Goal: Use online tool/utility: Utilize a website feature to perform a specific function

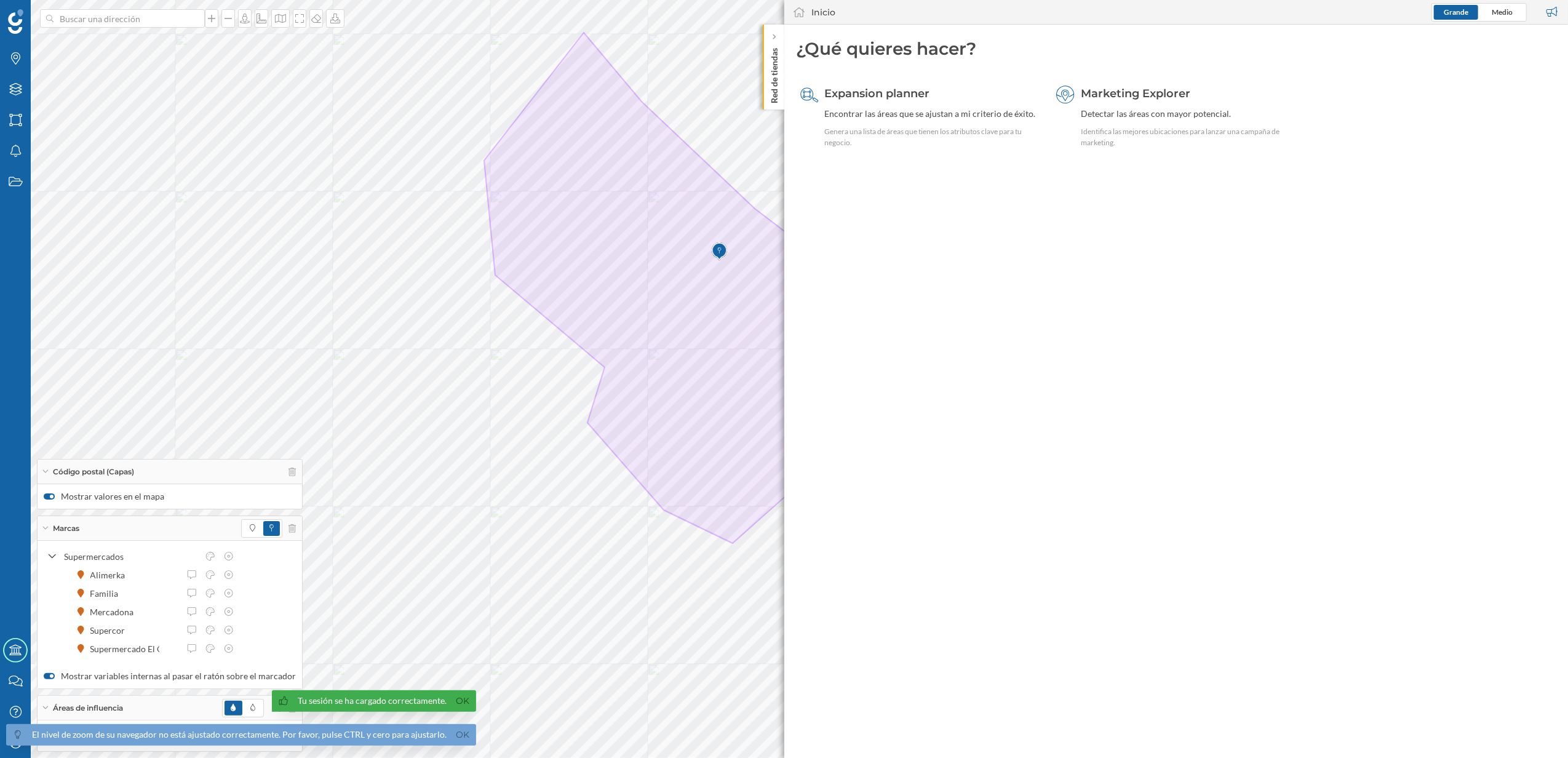
click at [772, 88] on p "Red de tiendas" at bounding box center [774, 73] width 13 height 60
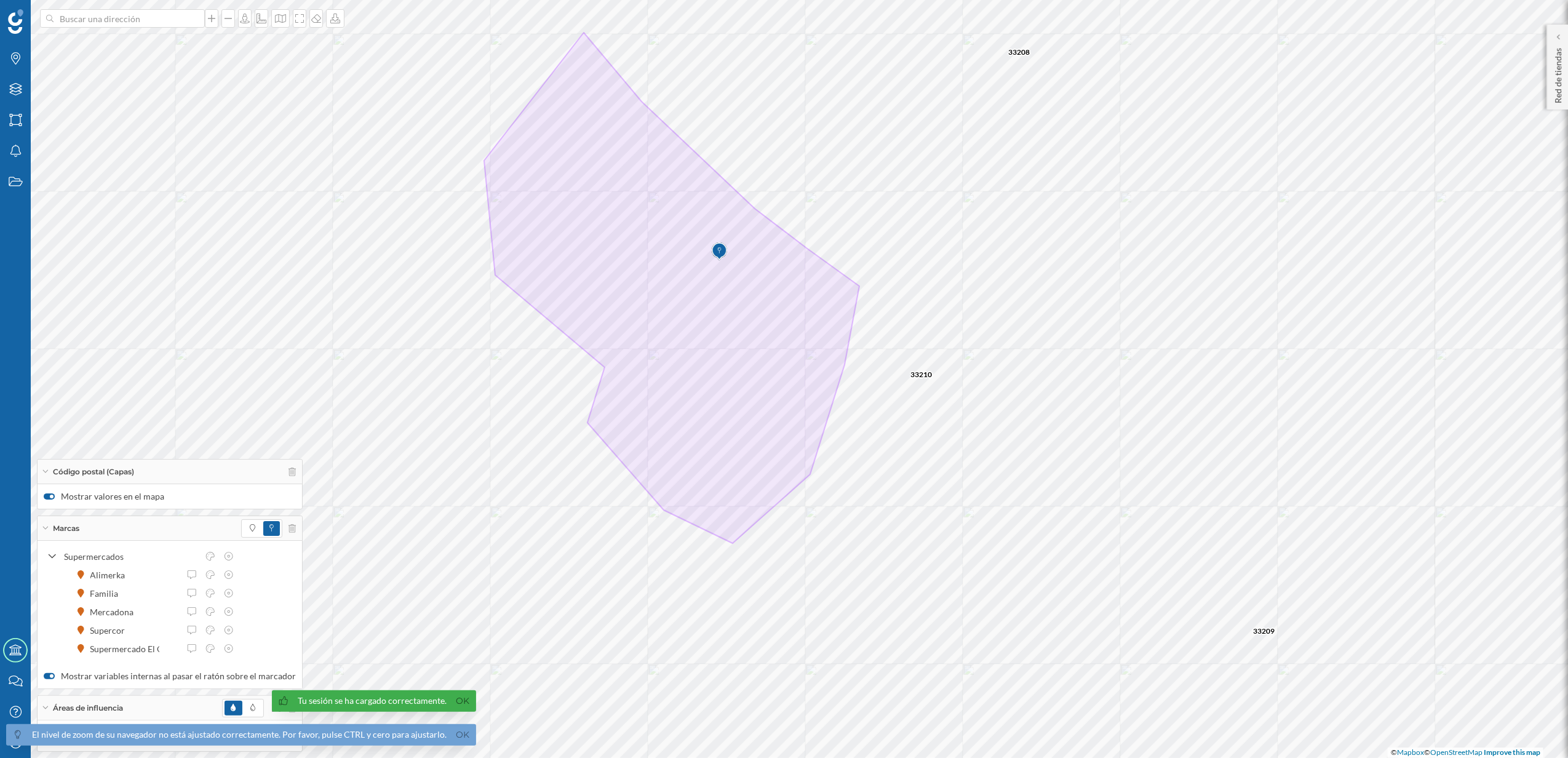
click at [291, 527] on div "Marcas" at bounding box center [170, 528] width 265 height 25
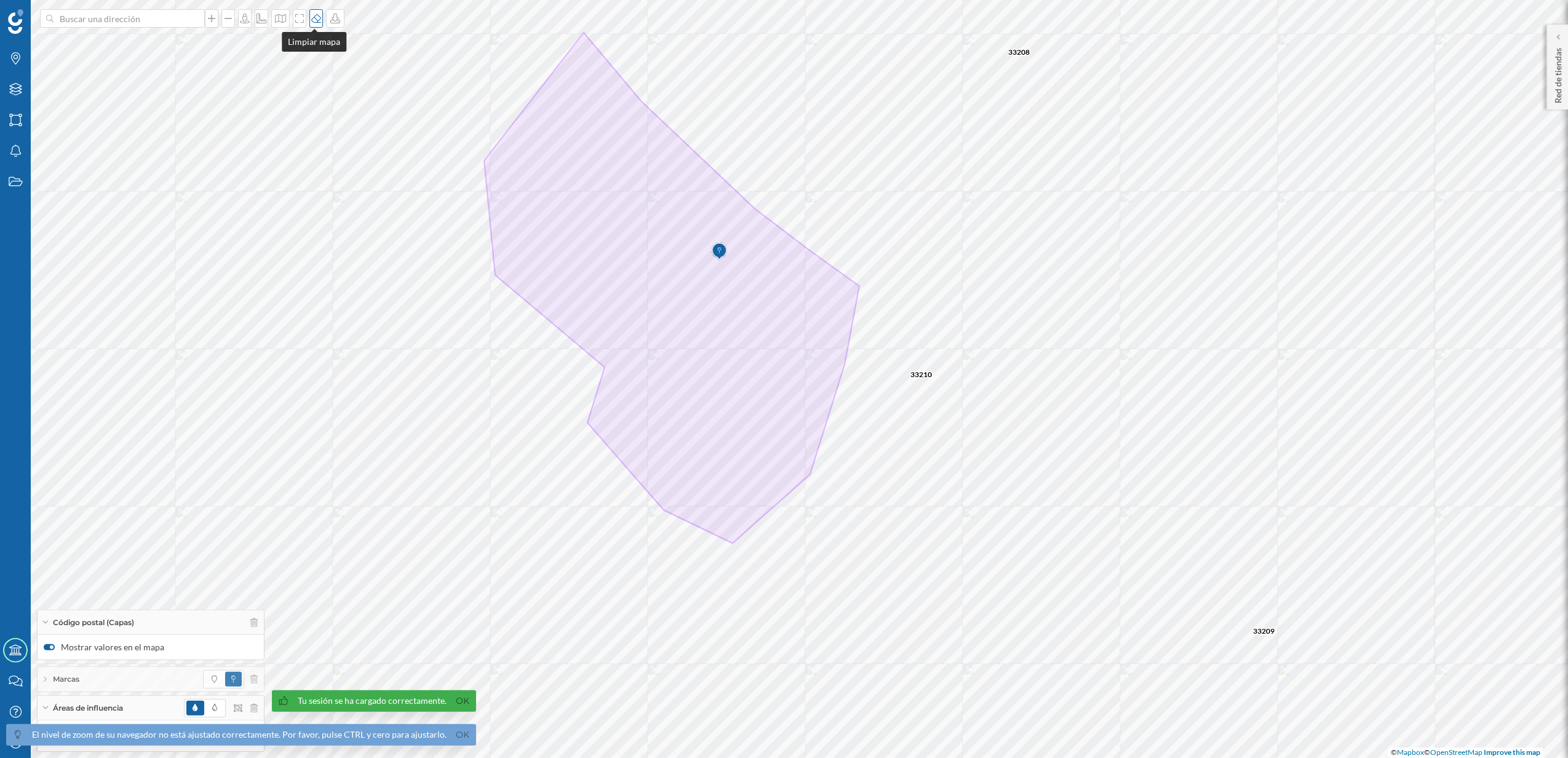
click at [317, 20] on icon at bounding box center [316, 18] width 10 height 9
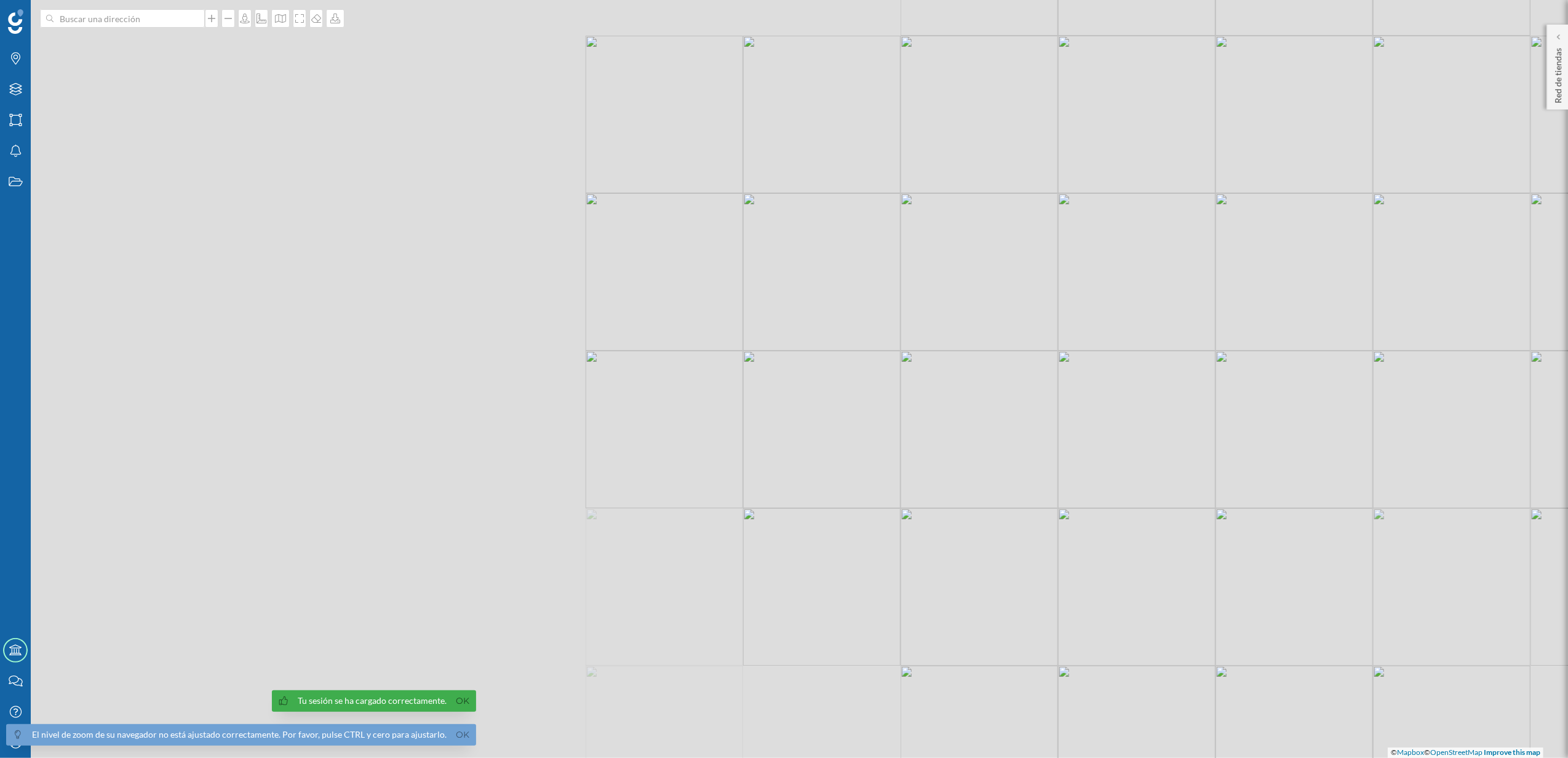
drag, startPoint x: 435, startPoint y: 400, endPoint x: 965, endPoint y: 289, distance: 541.5
click at [965, 289] on div "© Mapbox © OpenStreetMap Improve this map" at bounding box center [784, 379] width 1568 height 758
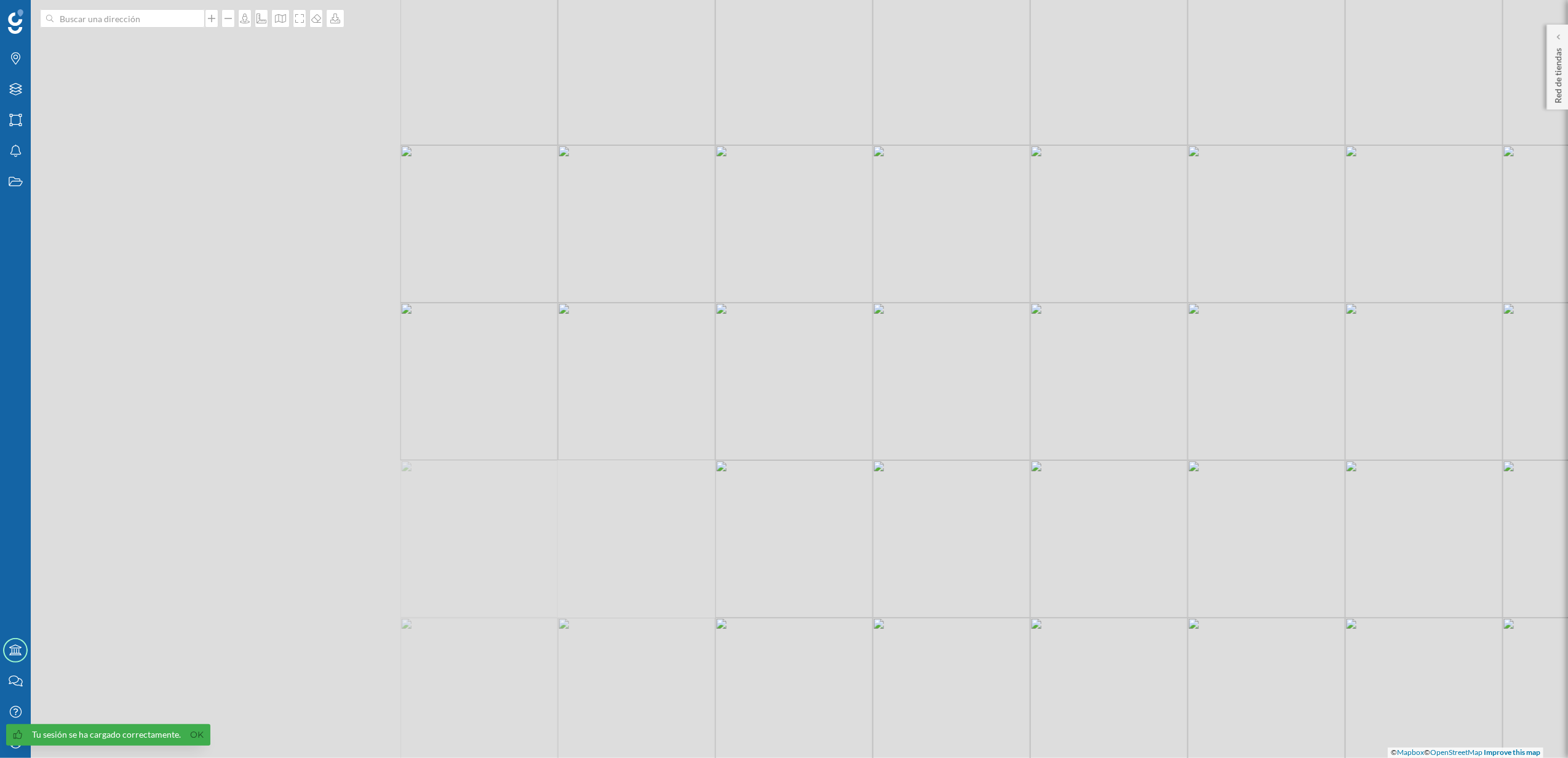
drag, startPoint x: 674, startPoint y: 365, endPoint x: 1115, endPoint y: 341, distance: 441.7
click at [1115, 341] on div "© Mapbox © OpenStreetMap Improve this map" at bounding box center [784, 379] width 1568 height 758
drag, startPoint x: 655, startPoint y: 343, endPoint x: 1004, endPoint y: 333, distance: 349.1
click at [1004, 333] on div "© Mapbox © OpenStreetMap Improve this map" at bounding box center [784, 379] width 1568 height 758
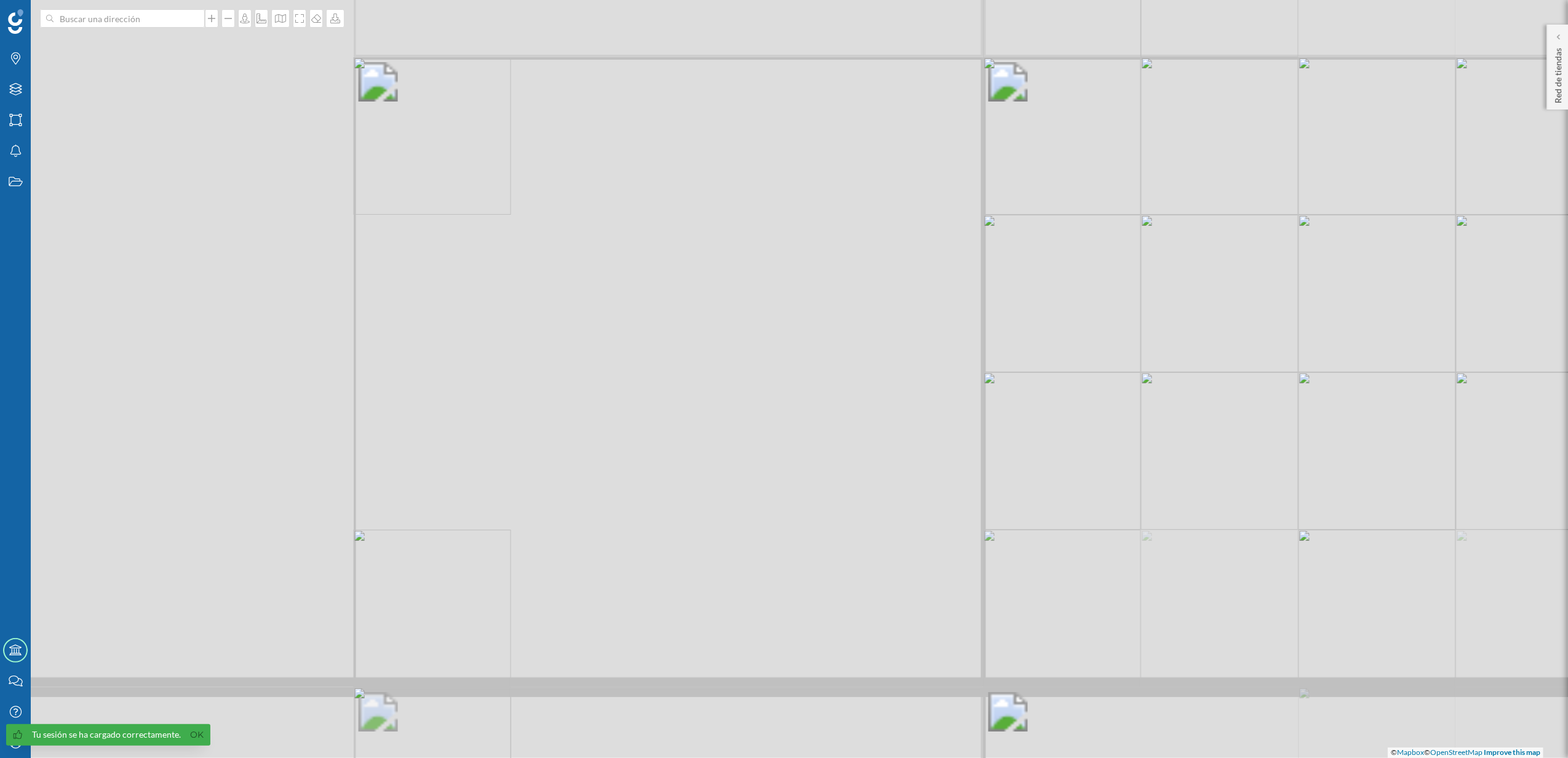
drag, startPoint x: 523, startPoint y: 311, endPoint x: 930, endPoint y: 336, distance: 407.8
click at [930, 336] on div "© Mapbox © OpenStreetMap Improve this map" at bounding box center [784, 379] width 1568 height 758
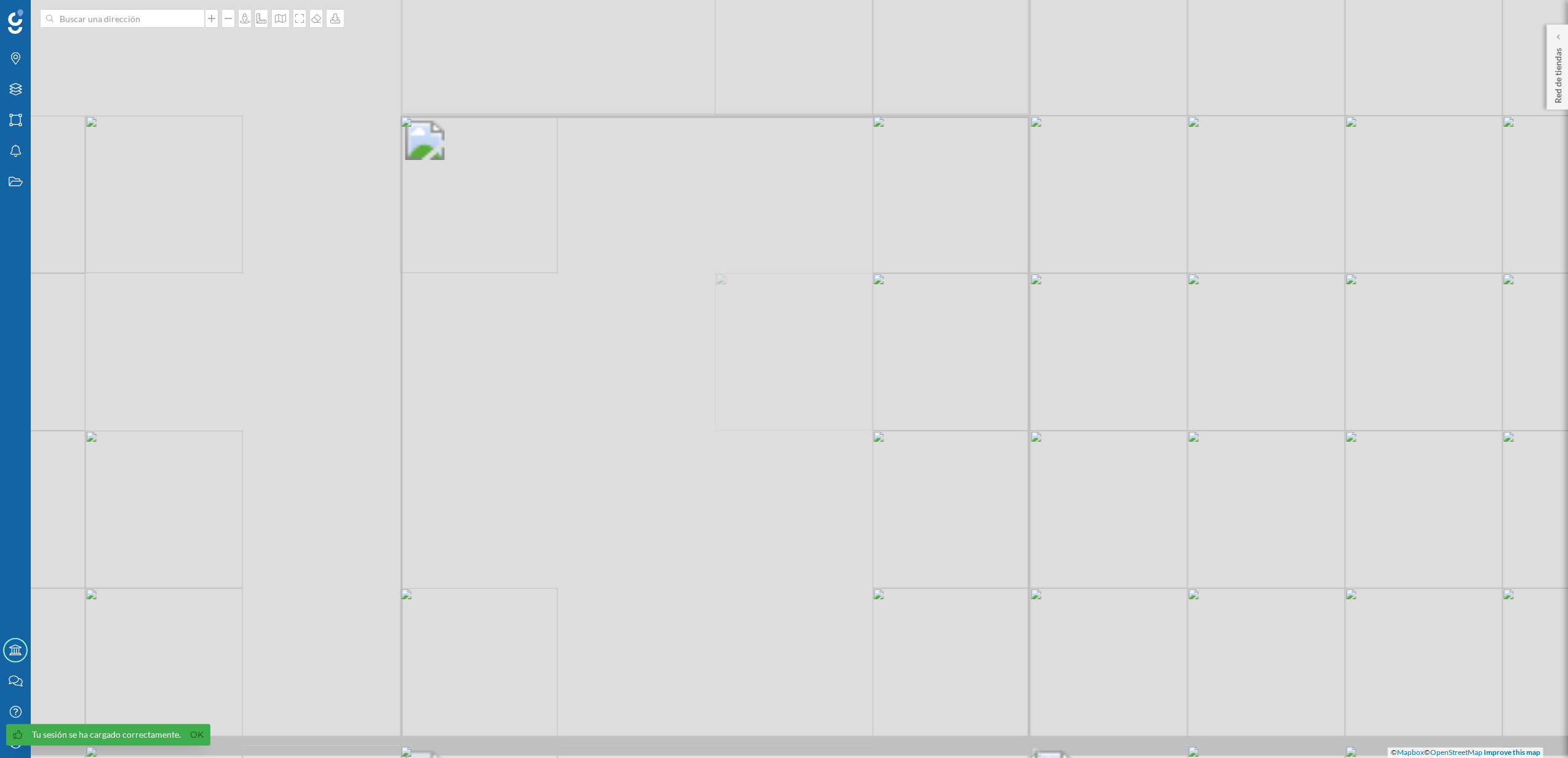
drag, startPoint x: 739, startPoint y: 318, endPoint x: 785, endPoint y: 376, distance: 74.0
click at [785, 376] on div "© Mapbox © OpenStreetMap Improve this map" at bounding box center [784, 379] width 1568 height 758
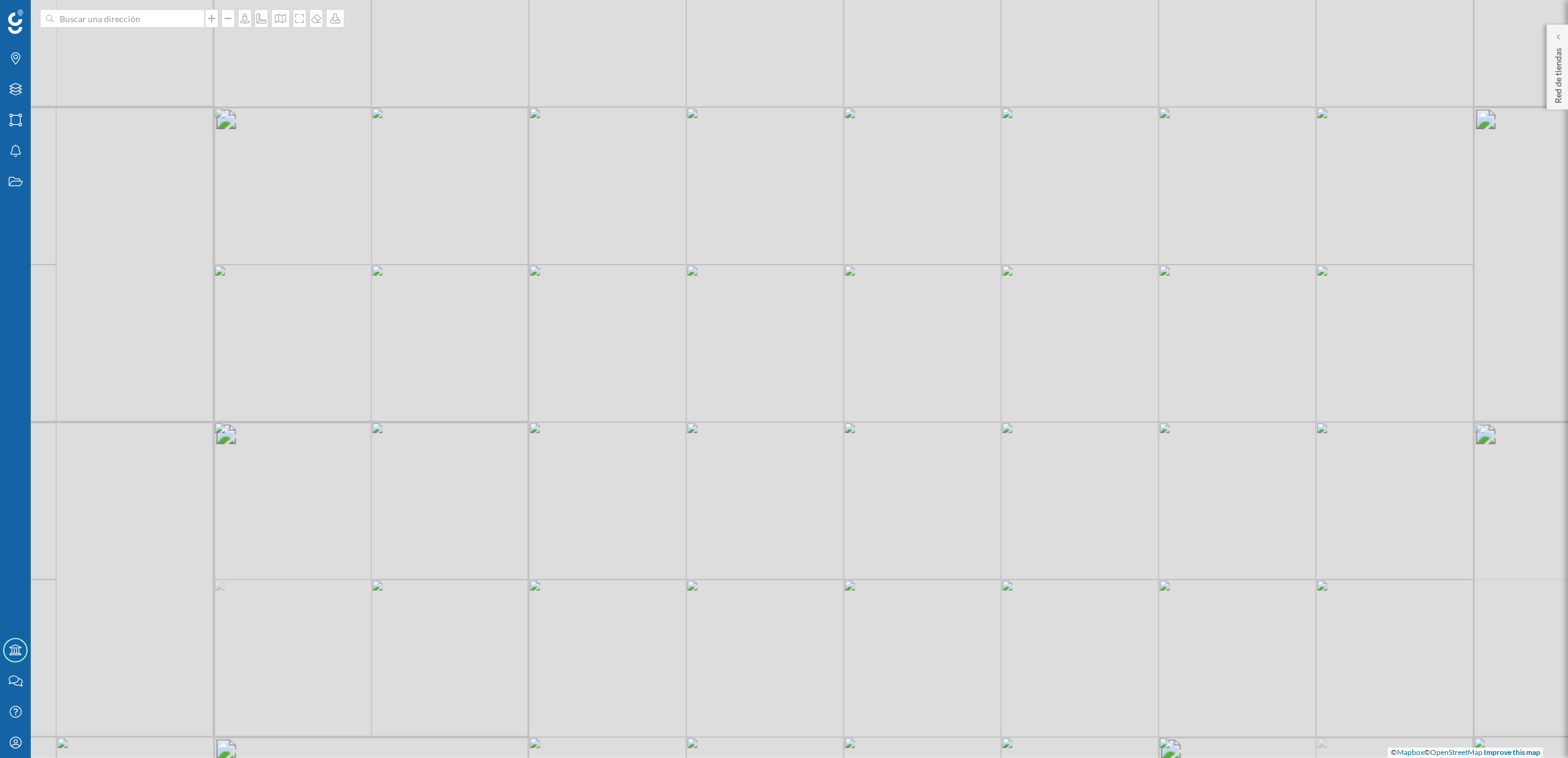
drag, startPoint x: 624, startPoint y: 468, endPoint x: 657, endPoint y: 513, distance: 55.8
click at [657, 513] on div "© Mapbox © OpenStreetMap Improve this map" at bounding box center [784, 379] width 1568 height 758
click at [8, 91] on icon "Capas" at bounding box center [15, 89] width 15 height 13
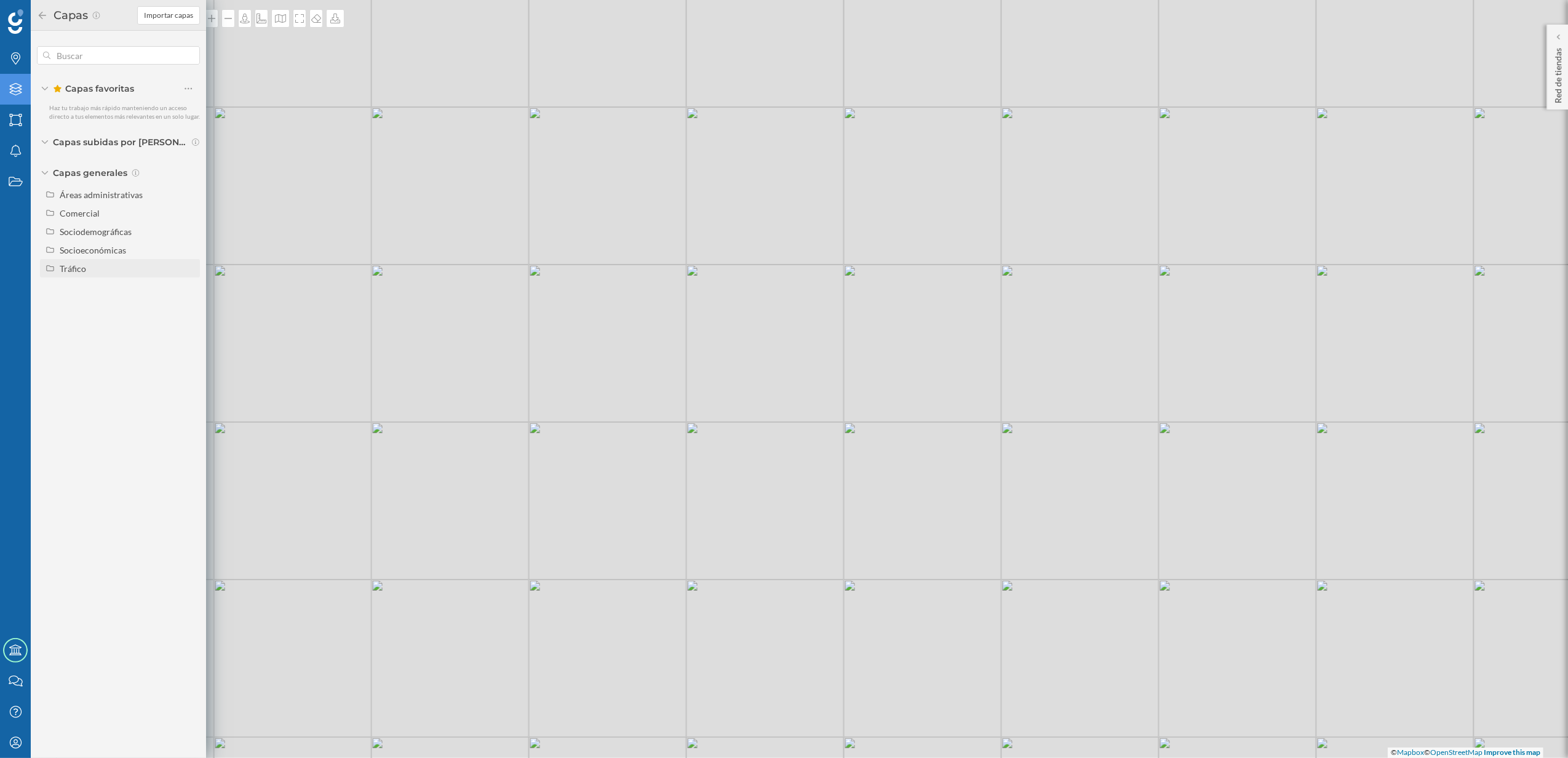
click at [77, 273] on div "Tráfico" at bounding box center [127, 268] width 136 height 13
click at [190, 287] on input "Tráfico rodado" at bounding box center [192, 287] width 8 height 8
radio input "true"
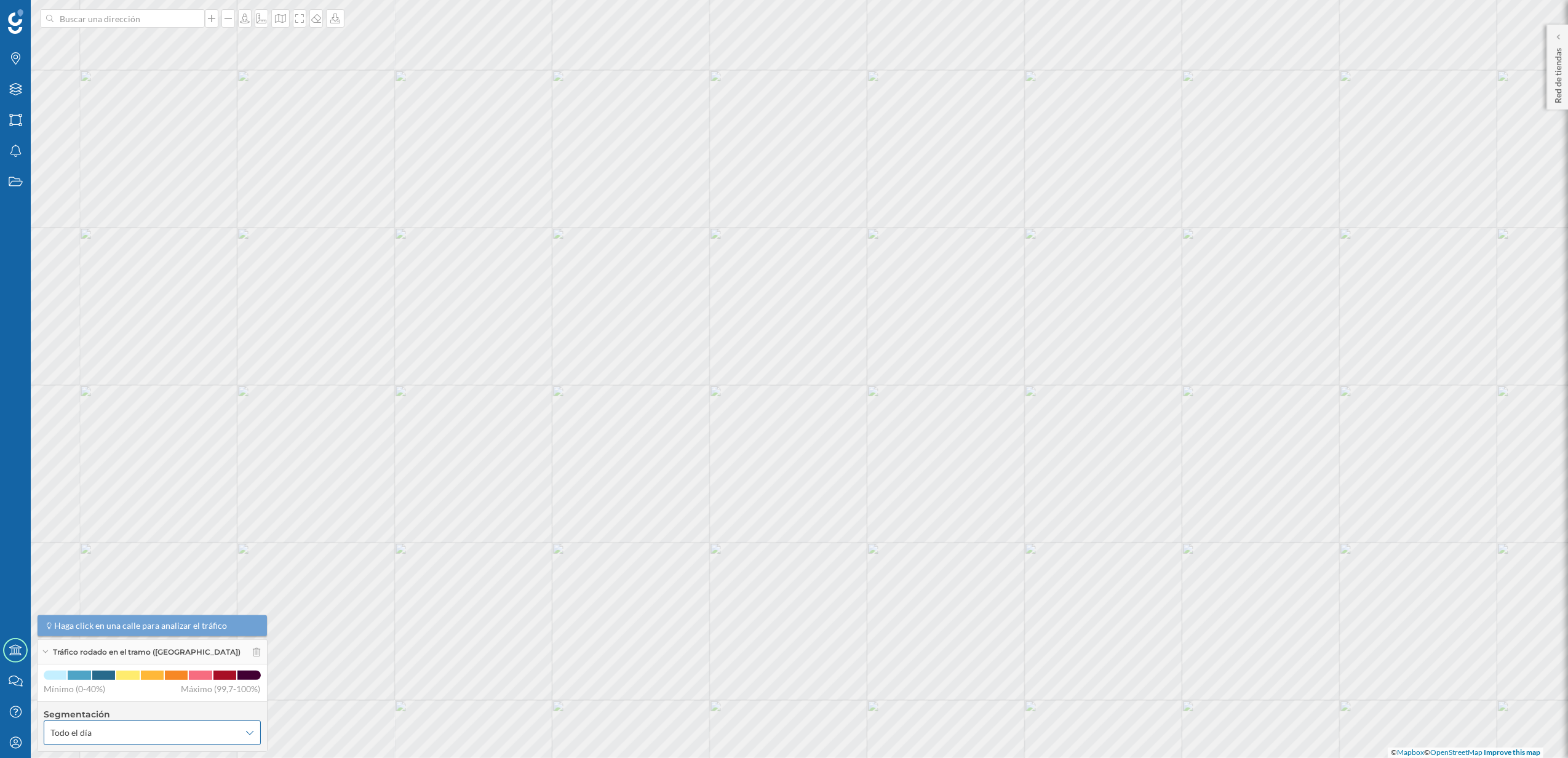
click at [245, 727] on div "Todo el día" at bounding box center [152, 733] width 217 height 25
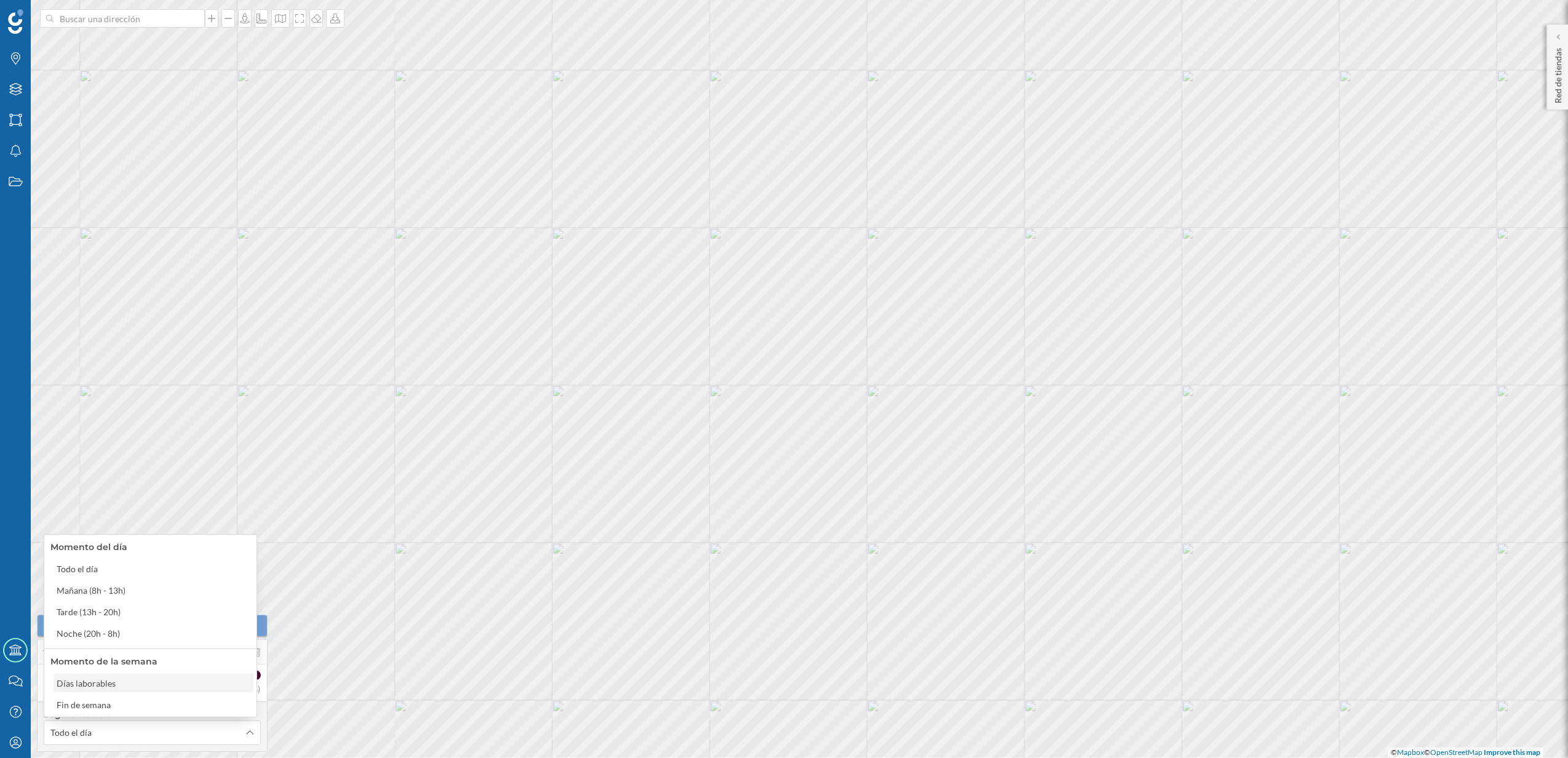
click at [180, 684] on div "Días laborables" at bounding box center [153, 683] width 192 height 13
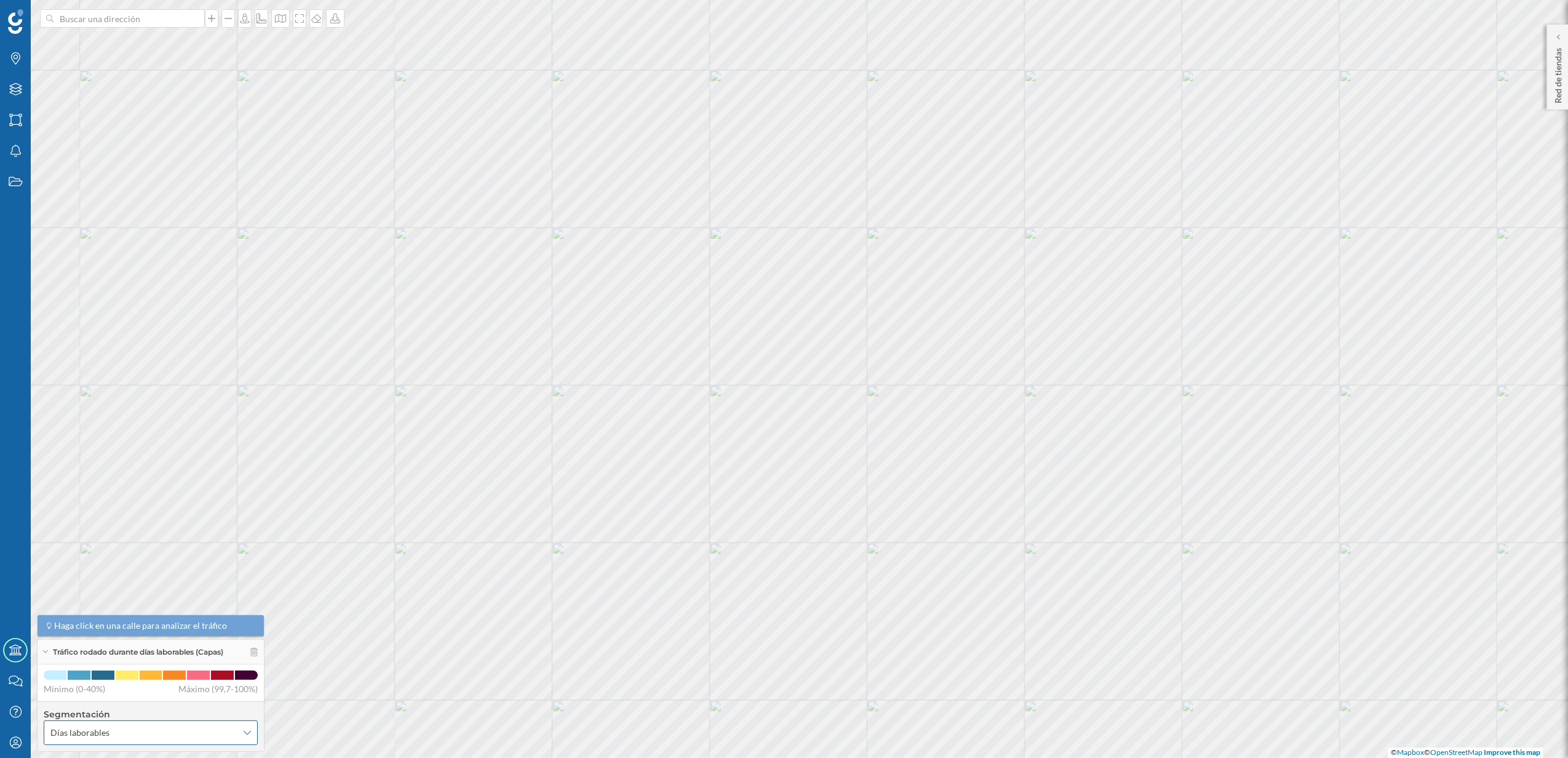
click at [238, 729] on div "Días laborables" at bounding box center [151, 733] width 214 height 25
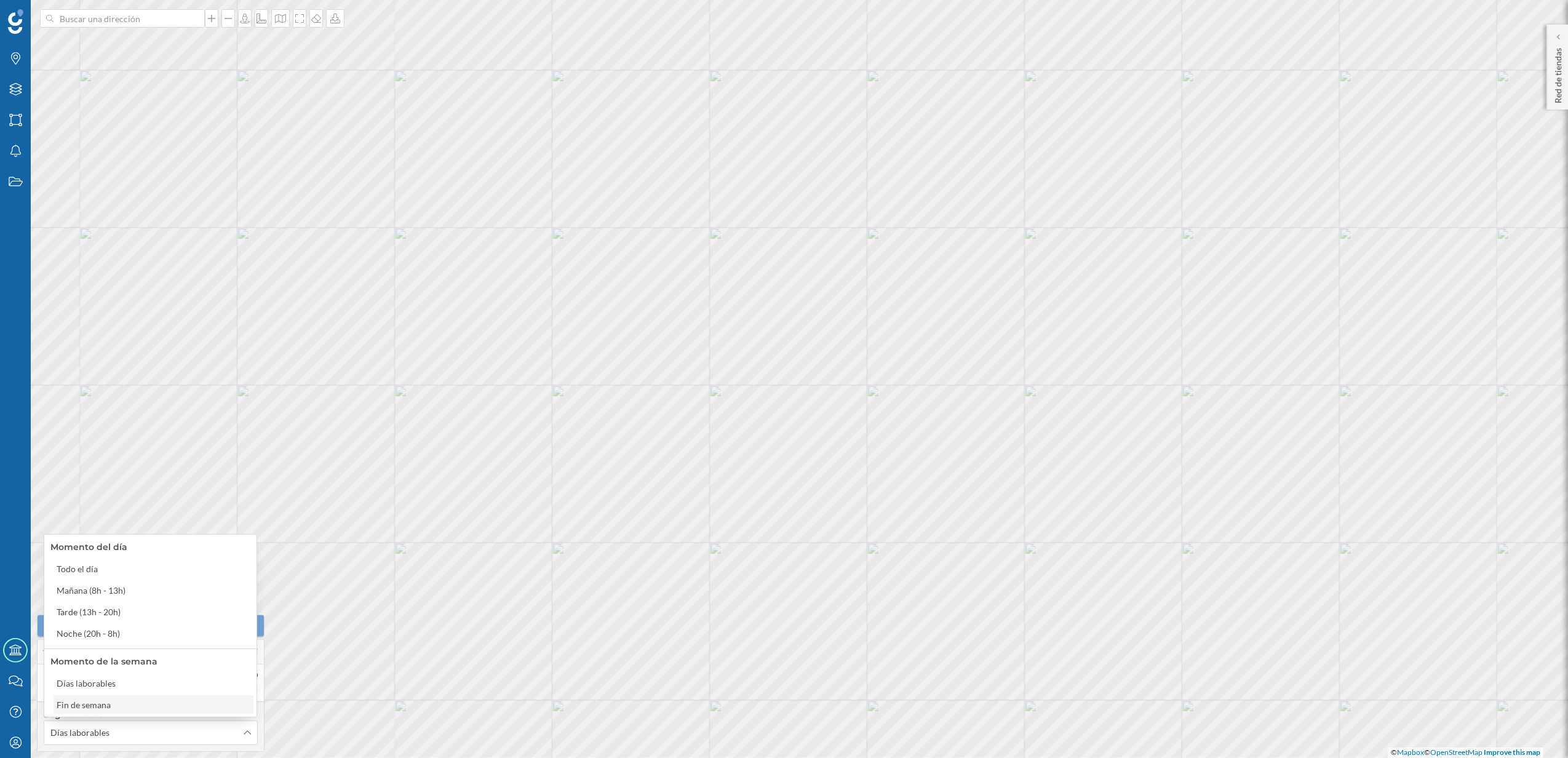
click at [178, 704] on div "Fin de semana" at bounding box center [153, 704] width 192 height 13
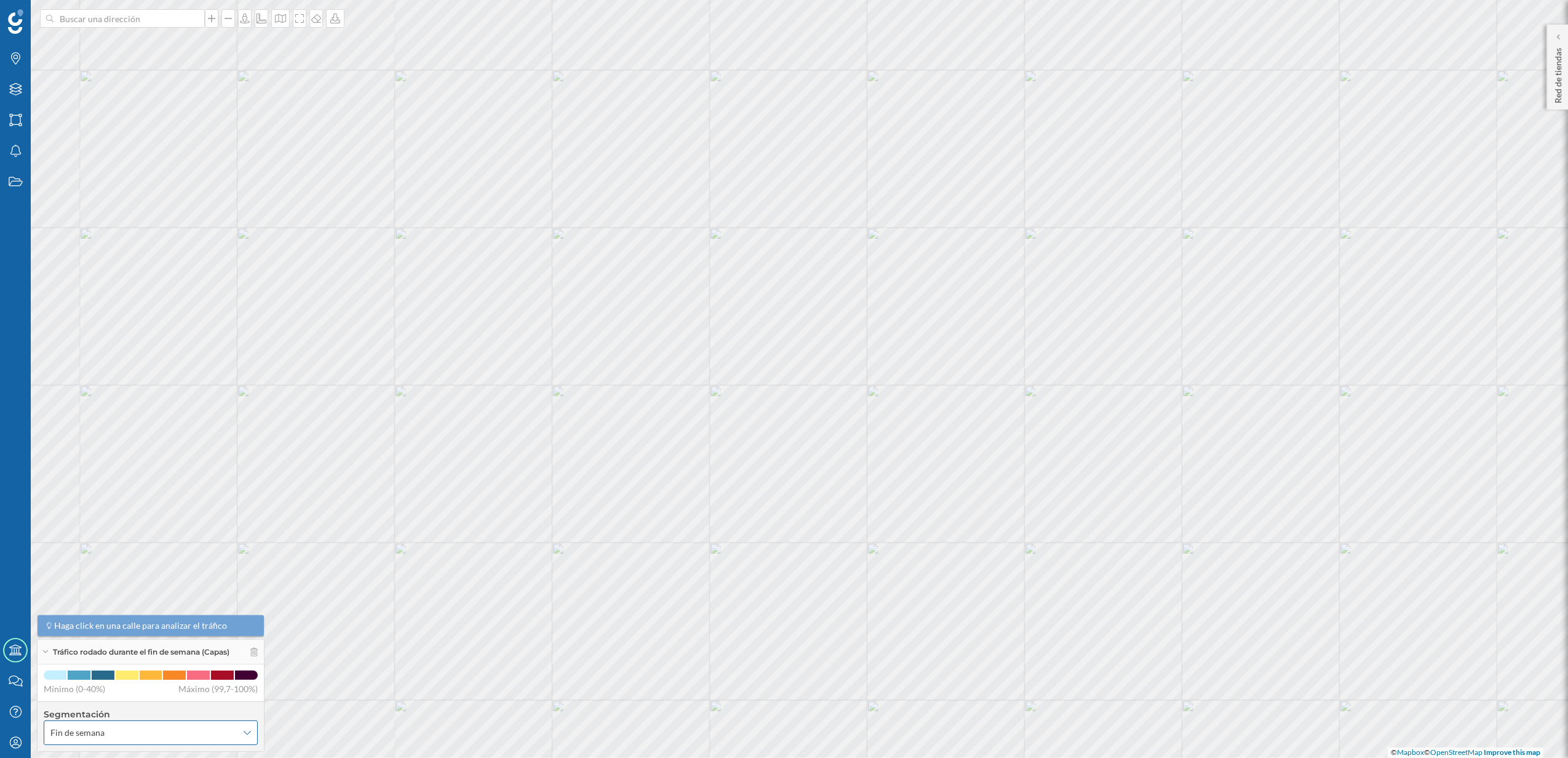
click at [248, 731] on icon at bounding box center [247, 733] width 7 height 9
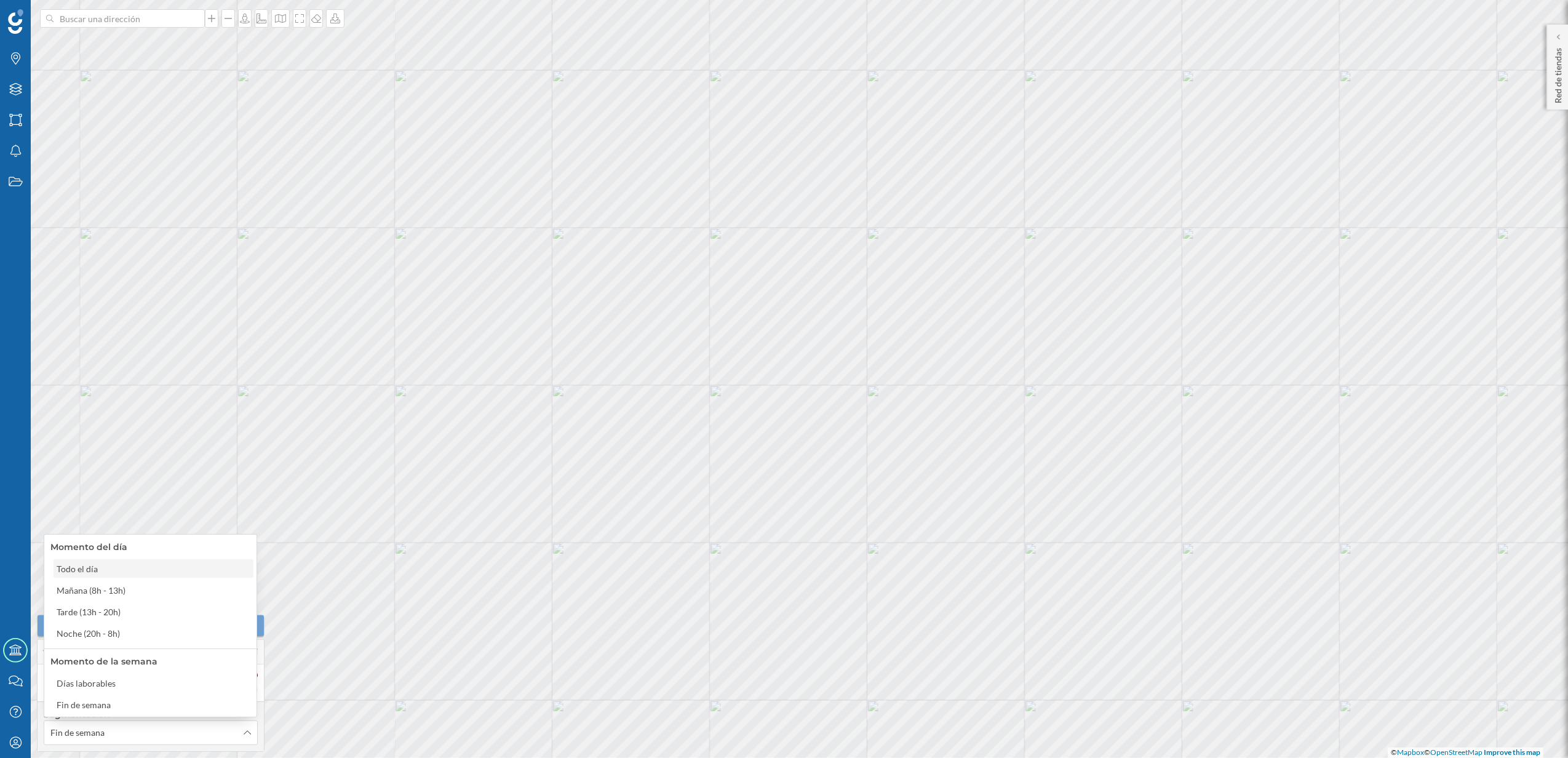
click at [144, 572] on div "Todo el día" at bounding box center [153, 568] width 192 height 13
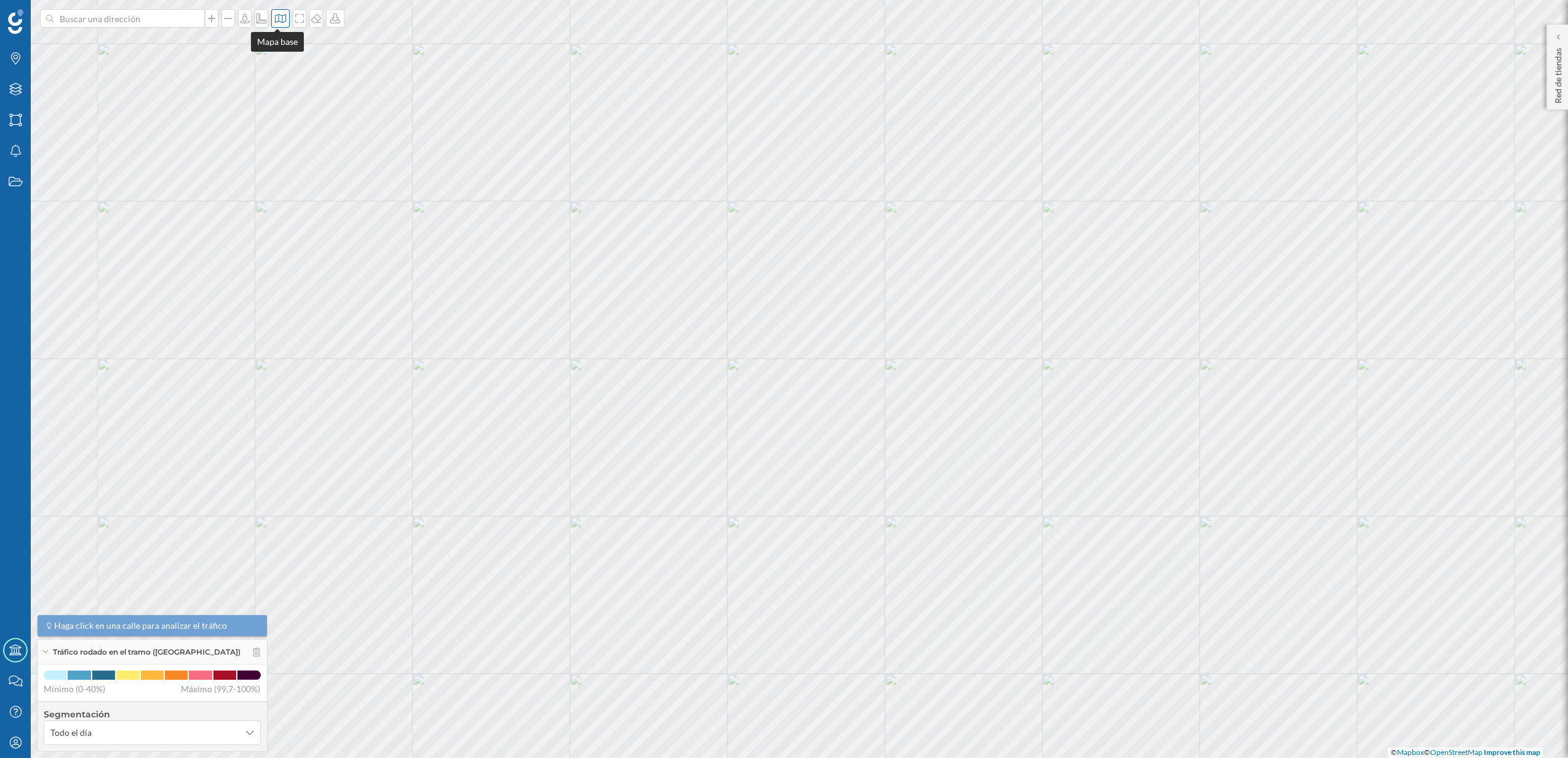
click at [279, 25] on div at bounding box center [281, 19] width 19 height 19
click at [392, 177] on div at bounding box center [388, 173] width 8 height 43
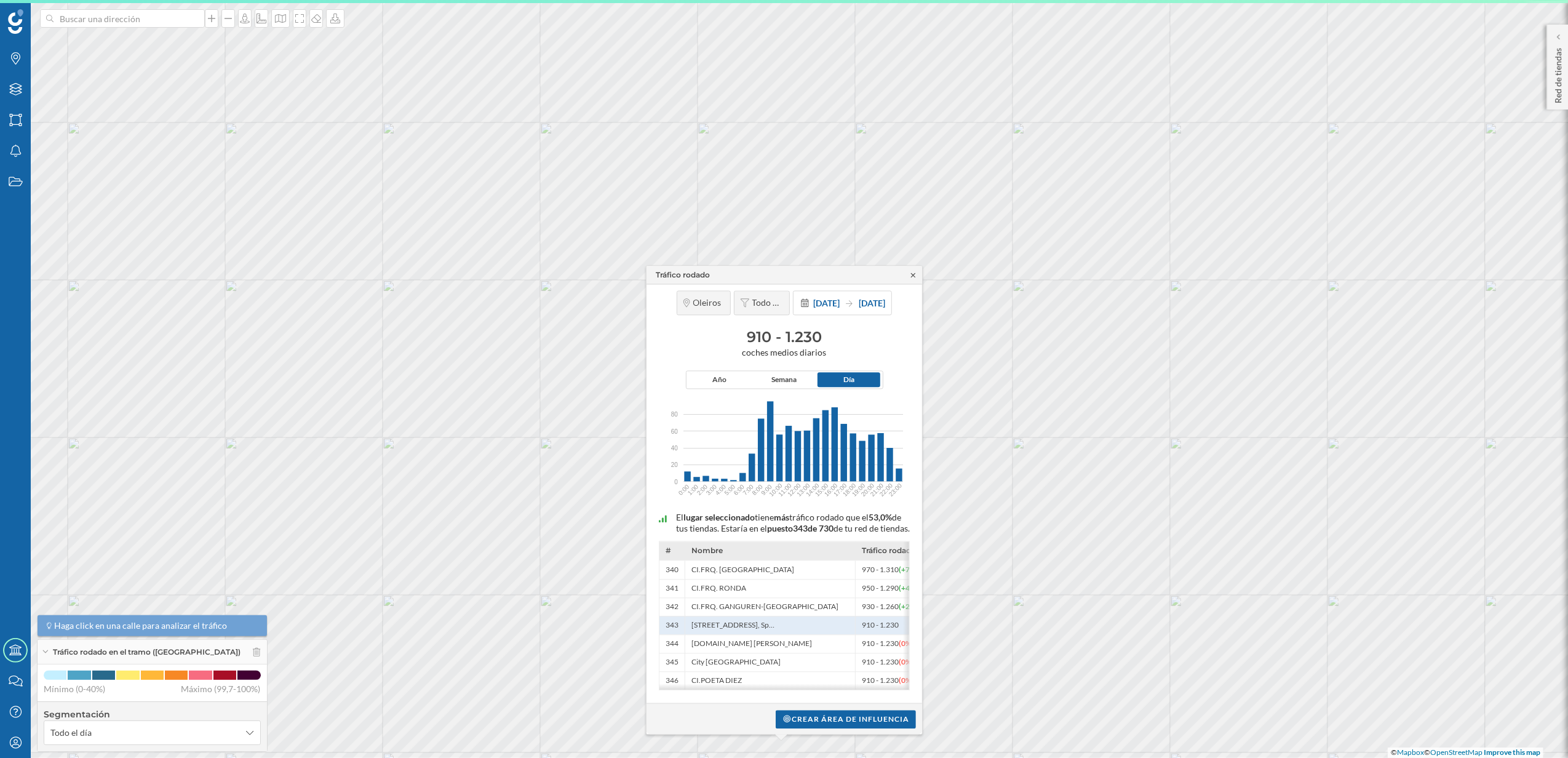
click at [914, 271] on icon at bounding box center [913, 275] width 9 height 7
click at [918, 266] on div "Tráfico rodado" at bounding box center [783, 275] width 275 height 19
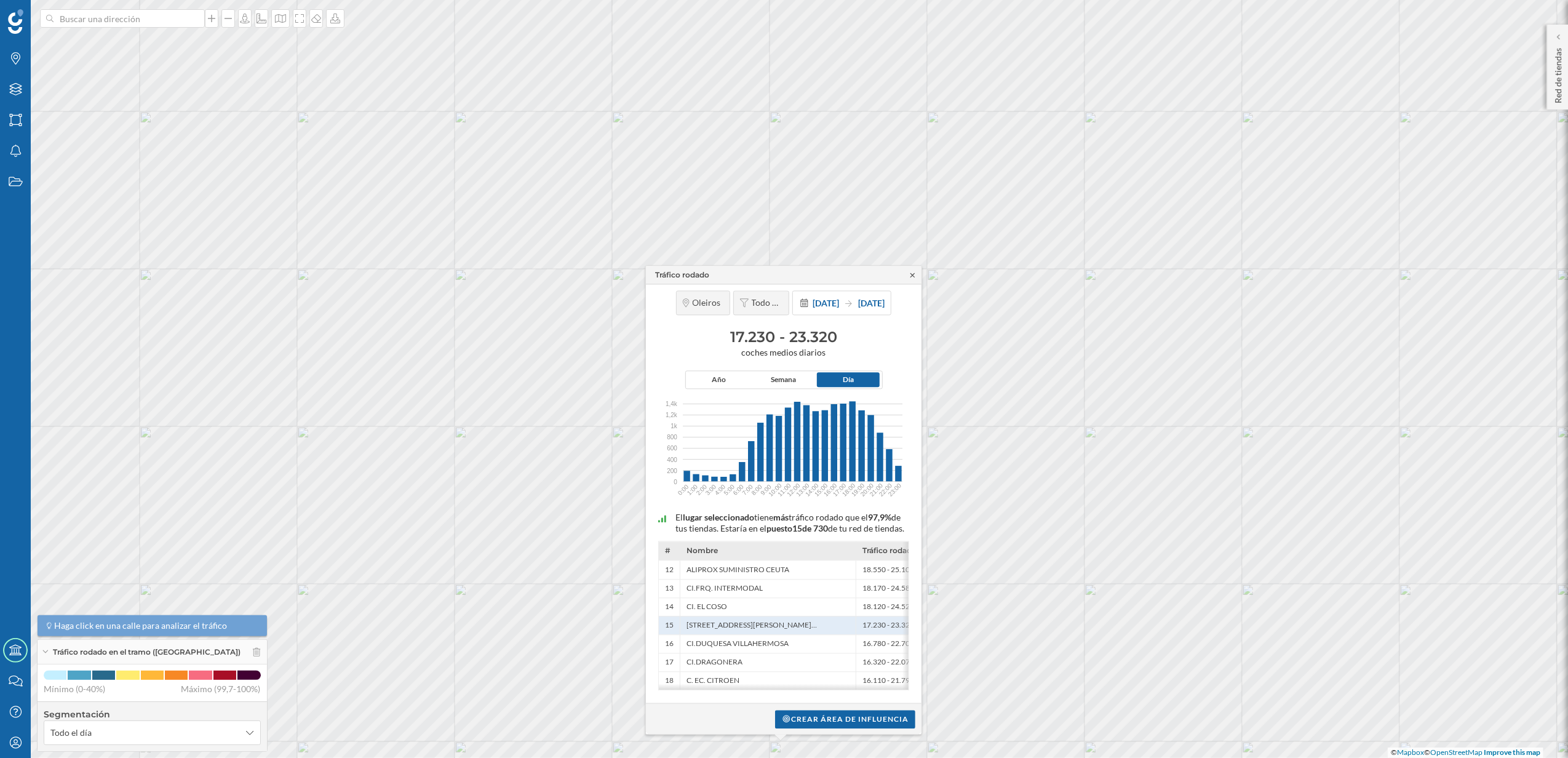
click at [914, 273] on icon at bounding box center [912, 275] width 4 height 4
click at [916, 266] on div "Tráfico rodado" at bounding box center [784, 275] width 275 height 19
click at [916, 271] on icon at bounding box center [913, 275] width 9 height 7
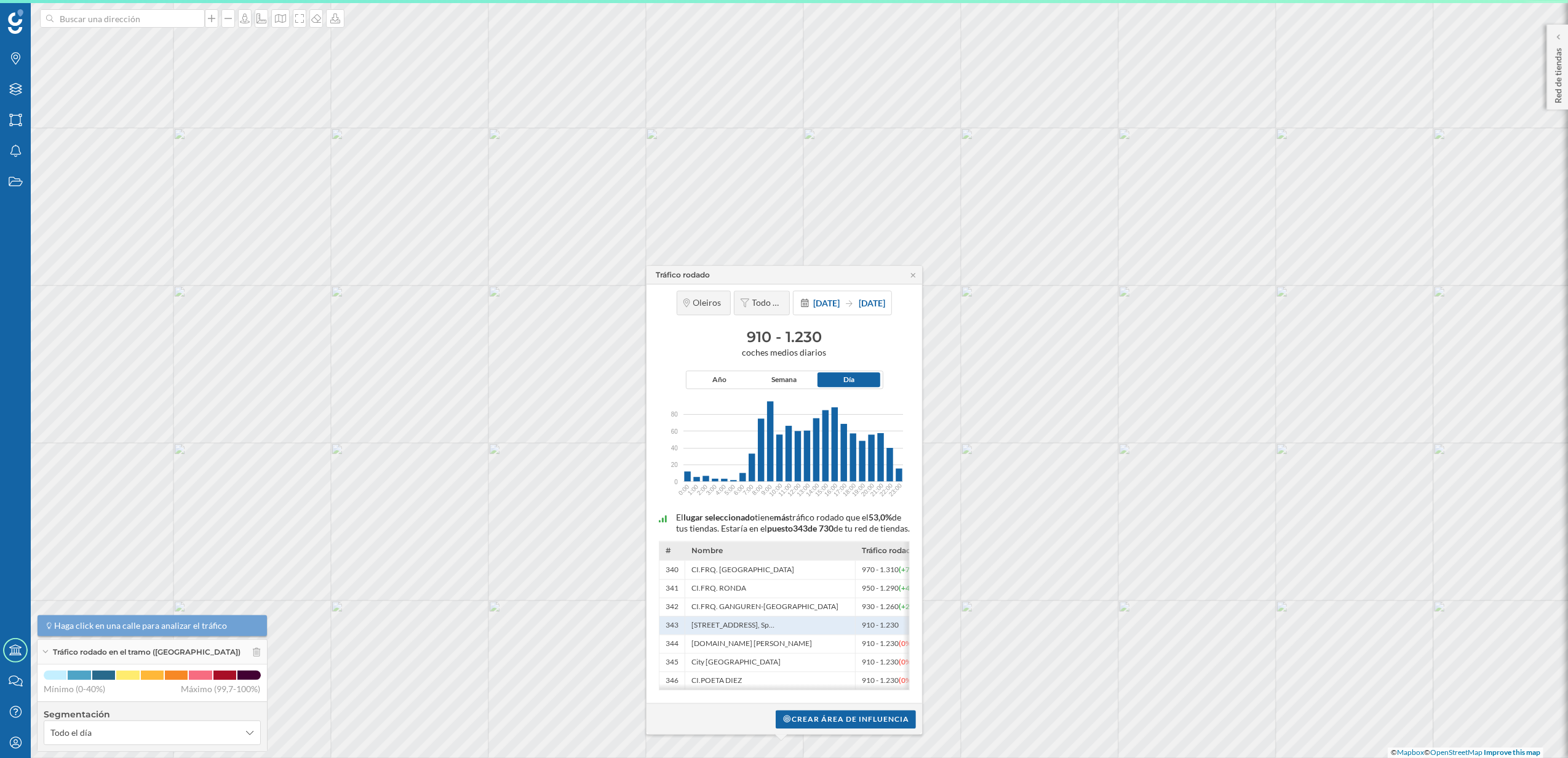
click at [916, 266] on div "Tráfico rodado" at bounding box center [784, 275] width 275 height 19
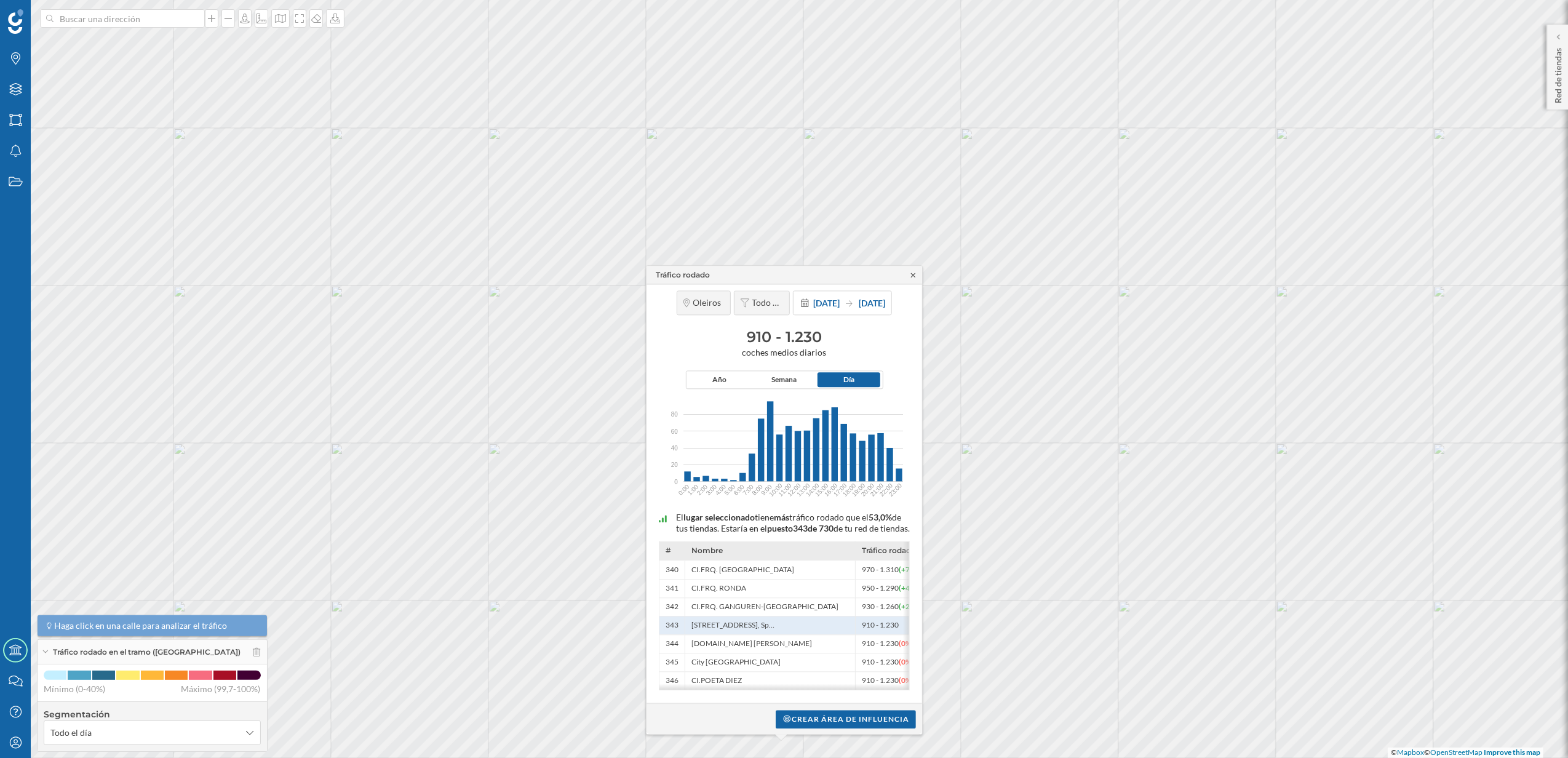
click at [913, 271] on icon at bounding box center [913, 275] width 9 height 7
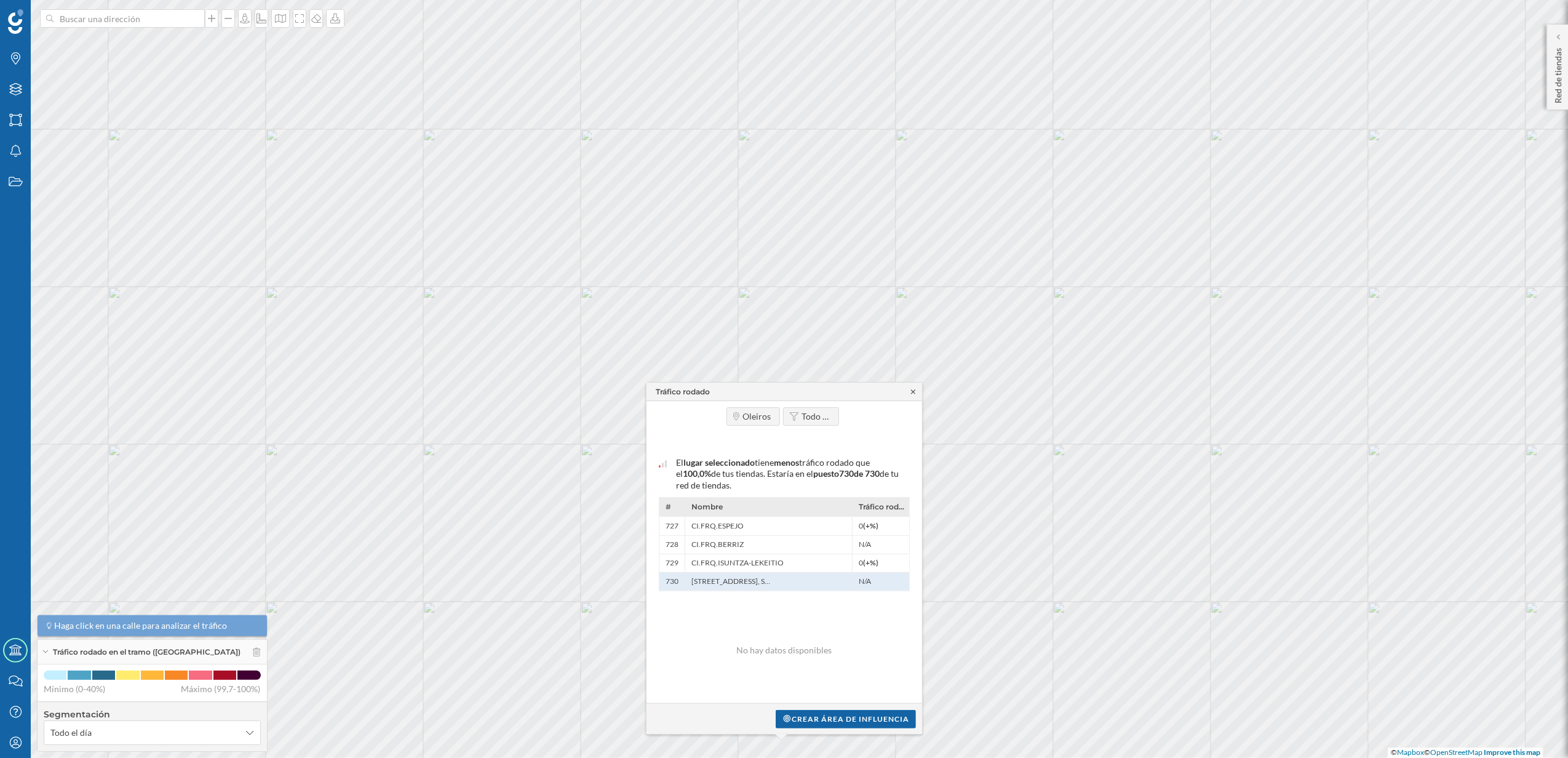
click at [916, 388] on icon at bounding box center [913, 392] width 9 height 7
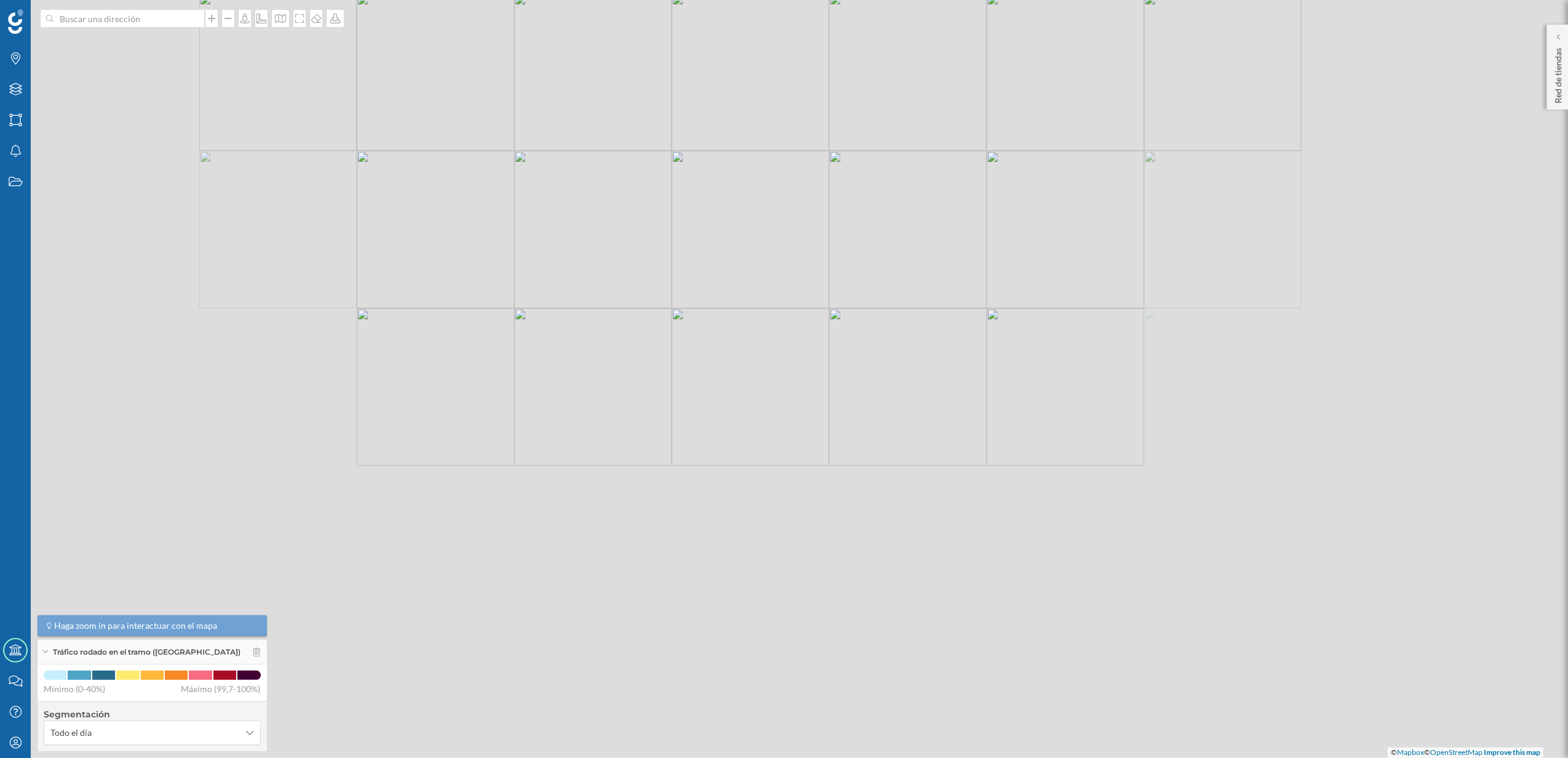
drag, startPoint x: 714, startPoint y: 510, endPoint x: 613, endPoint y: 222, distance: 305.2
click at [613, 222] on div "© Mapbox © OpenStreetMap Improve this map" at bounding box center [784, 379] width 1568 height 758
click at [275, 17] on icon at bounding box center [280, 18] width 11 height 9
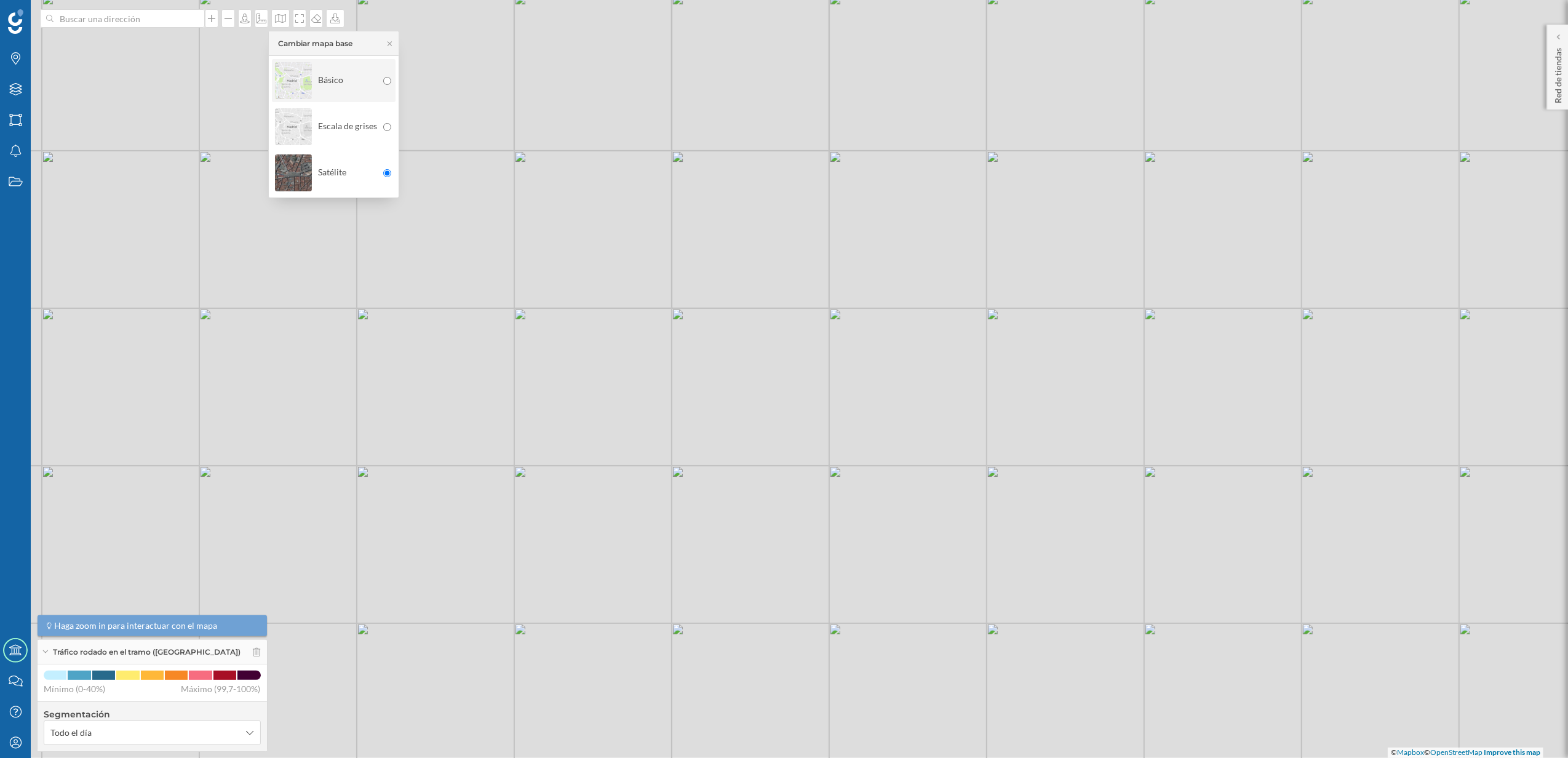
click at [393, 82] on div "Básico" at bounding box center [334, 80] width 123 height 43
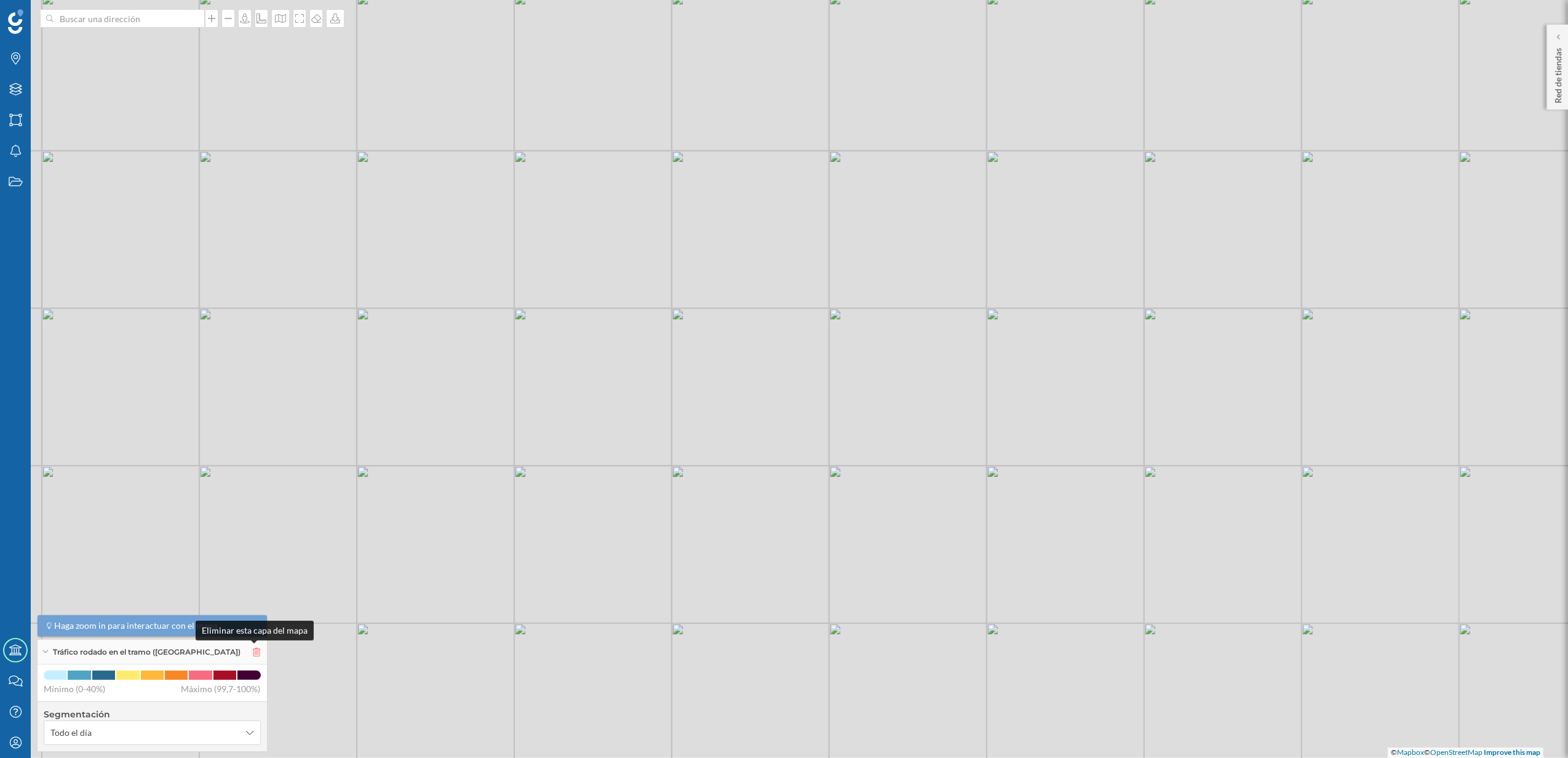
click at [253, 648] on icon at bounding box center [256, 652] width 7 height 9
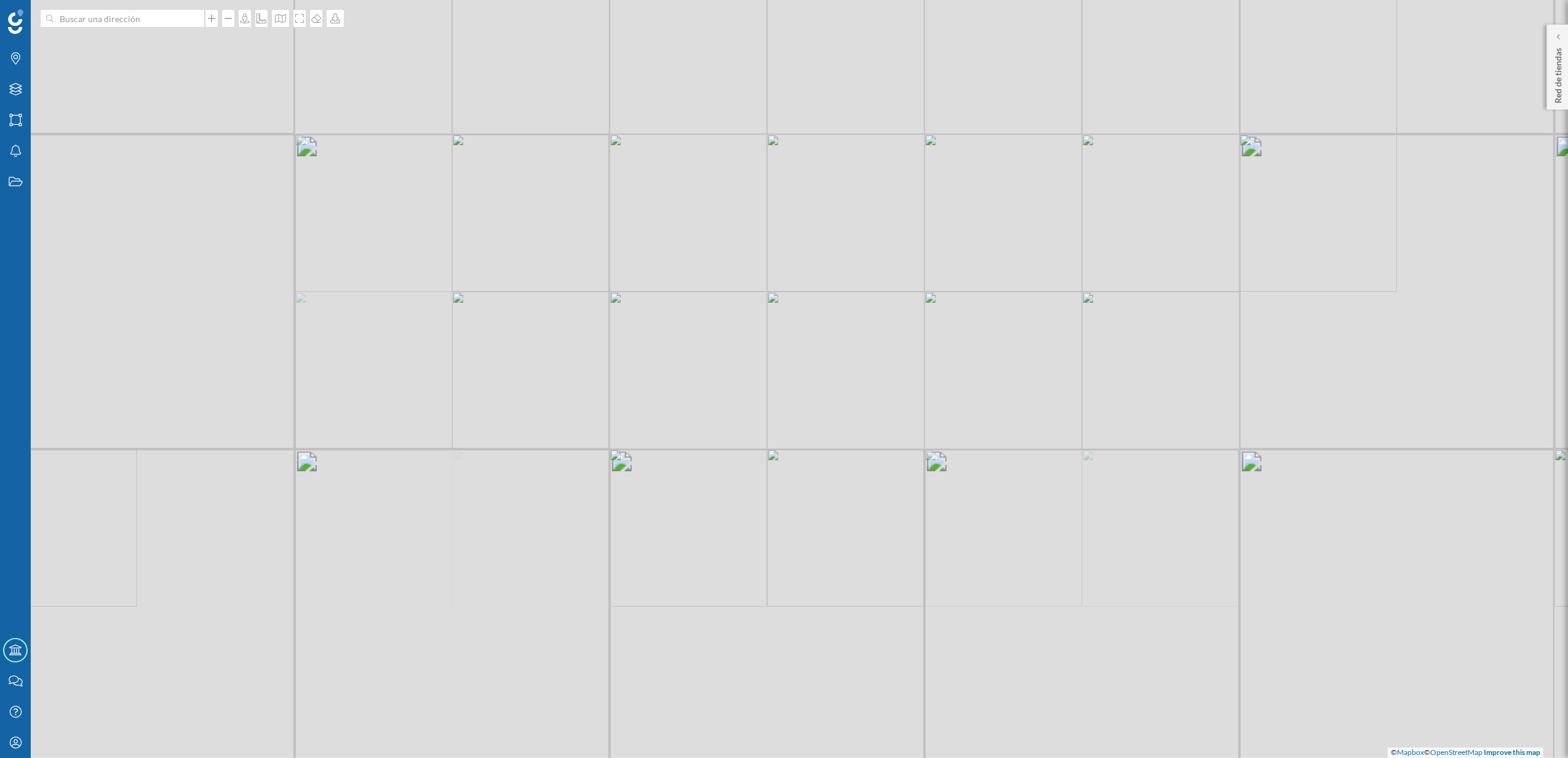
drag, startPoint x: 650, startPoint y: 577, endPoint x: 739, endPoint y: 291, distance: 299.5
click at [739, 291] on div "© Mapbox © OpenStreetMap Improve this map" at bounding box center [784, 379] width 1568 height 758
drag, startPoint x: 724, startPoint y: 230, endPoint x: 662, endPoint y: 404, distance: 184.7
click at [662, 404] on div "© Mapbox © OpenStreetMap Improve this map" at bounding box center [784, 379] width 1568 height 758
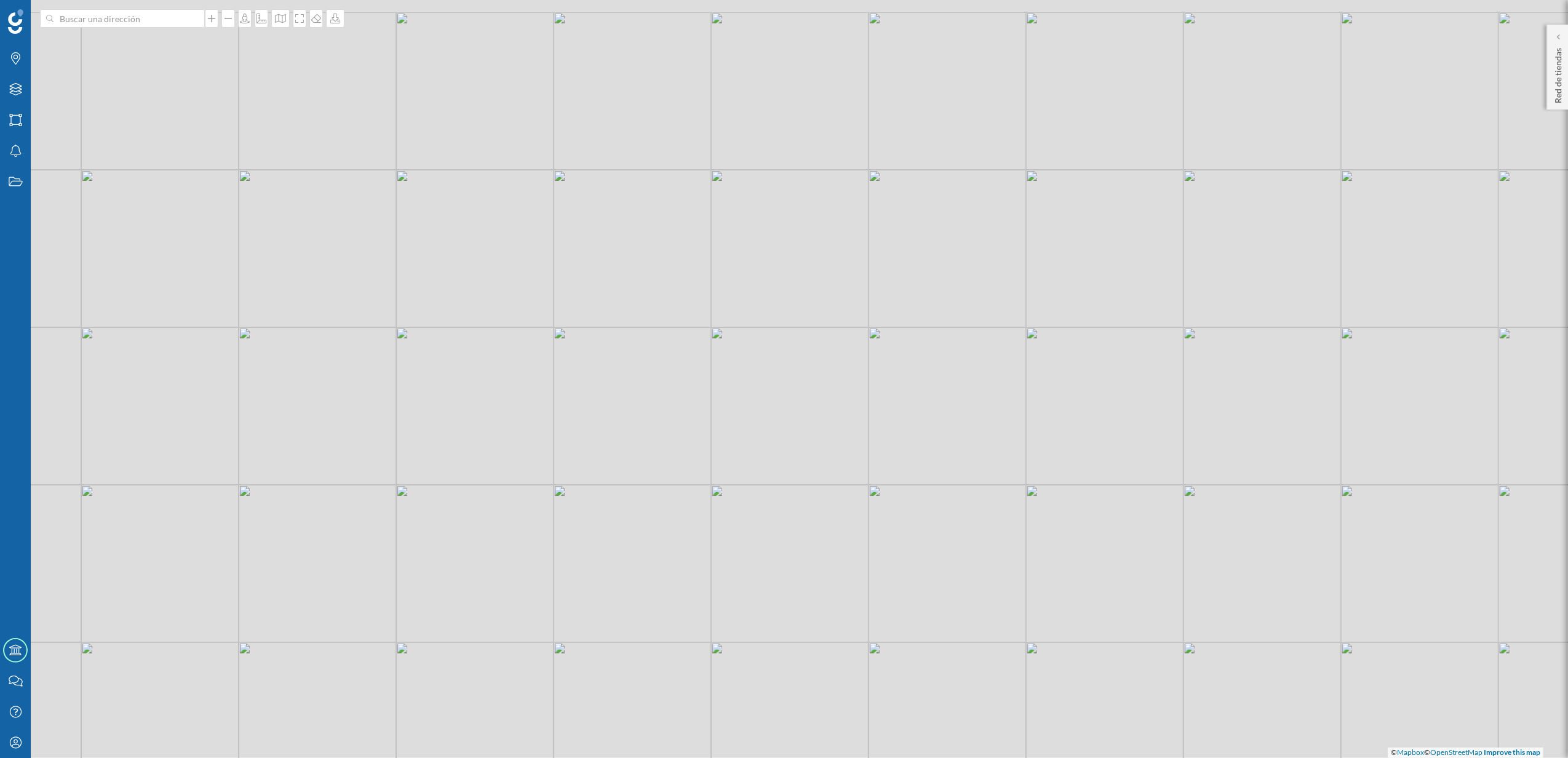
drag, startPoint x: 671, startPoint y: 275, endPoint x: 679, endPoint y: 415, distance: 140.2
click at [679, 415] on div "© Mapbox © OpenStreetMap Improve this map" at bounding box center [784, 379] width 1568 height 758
drag, startPoint x: 685, startPoint y: 326, endPoint x: 685, endPoint y: 435, distance: 109.0
click at [685, 435] on div "© Mapbox © OpenStreetMap Improve this map" at bounding box center [784, 379] width 1568 height 758
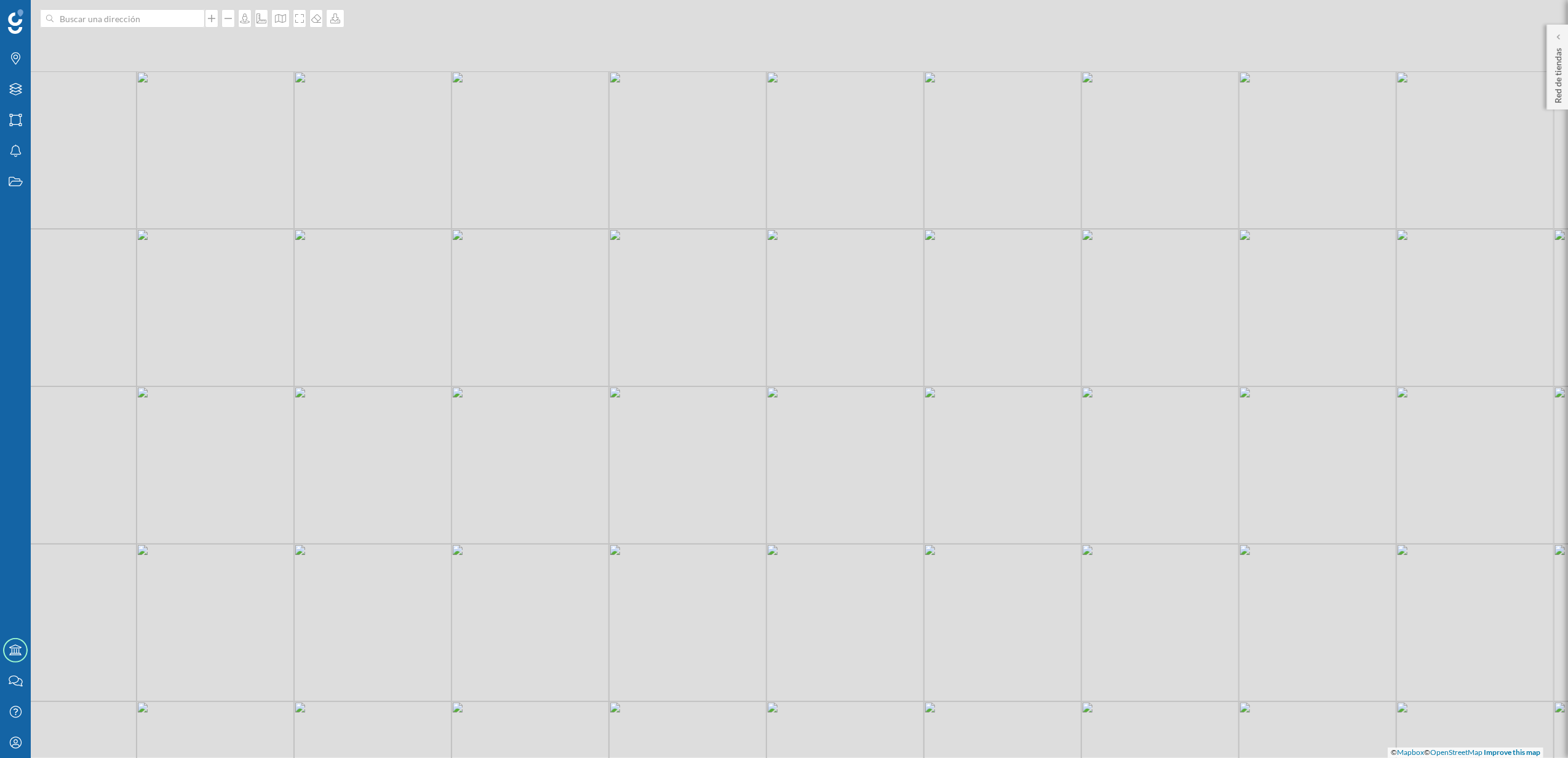
drag, startPoint x: 642, startPoint y: 341, endPoint x: 713, endPoint y: 483, distance: 158.8
click at [713, 483] on div "© Mapbox © OpenStreetMap Improve this map" at bounding box center [784, 379] width 1568 height 758
drag, startPoint x: 850, startPoint y: 311, endPoint x: 575, endPoint y: 390, distance: 286.1
click at [575, 390] on div "© Mapbox © OpenStreetMap Improve this map" at bounding box center [784, 379] width 1568 height 758
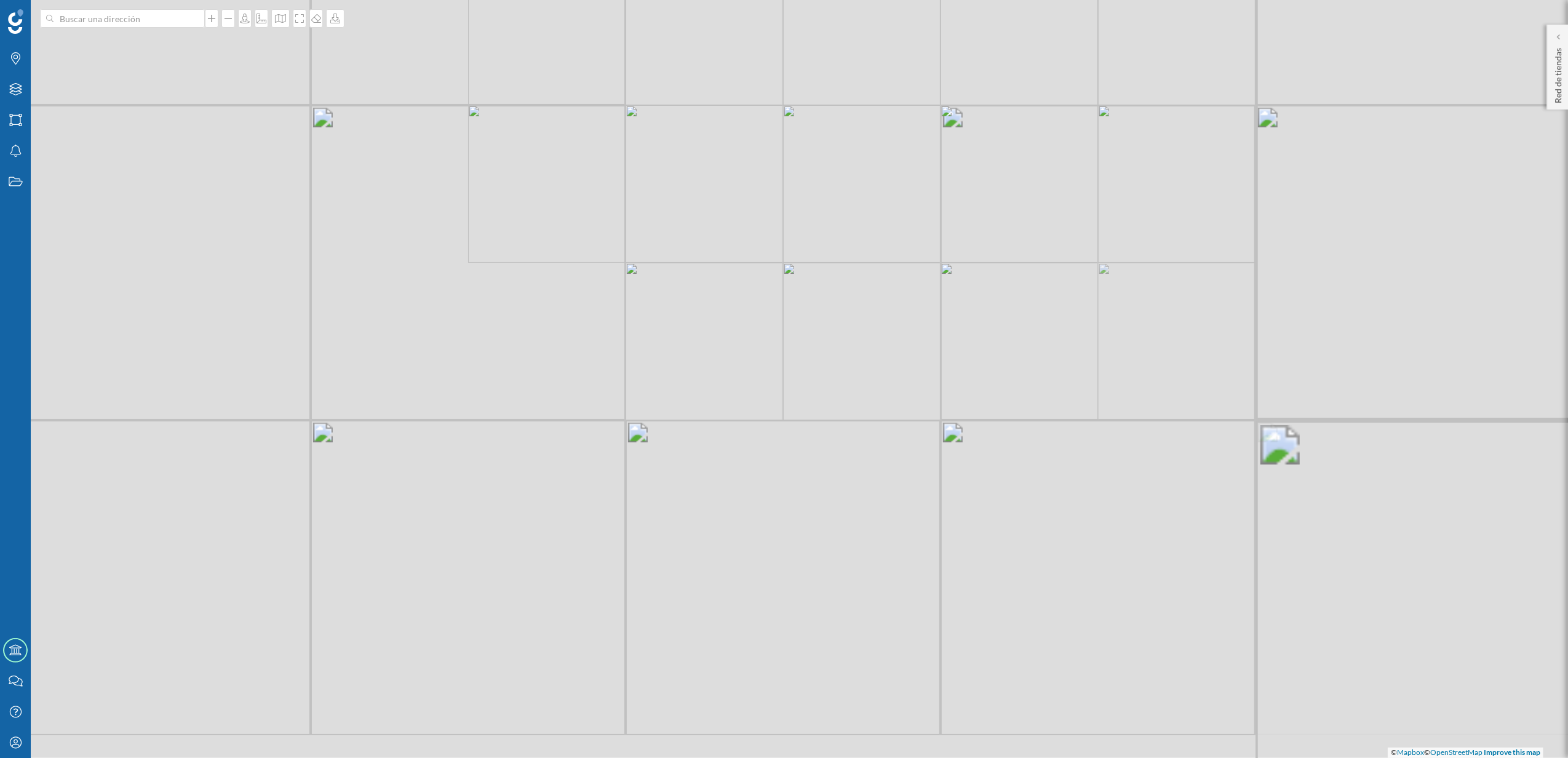
drag, startPoint x: 644, startPoint y: 439, endPoint x: 646, endPoint y: 368, distance: 71.0
click at [681, 127] on div "© Mapbox © OpenStreetMap Improve this map" at bounding box center [784, 379] width 1568 height 758
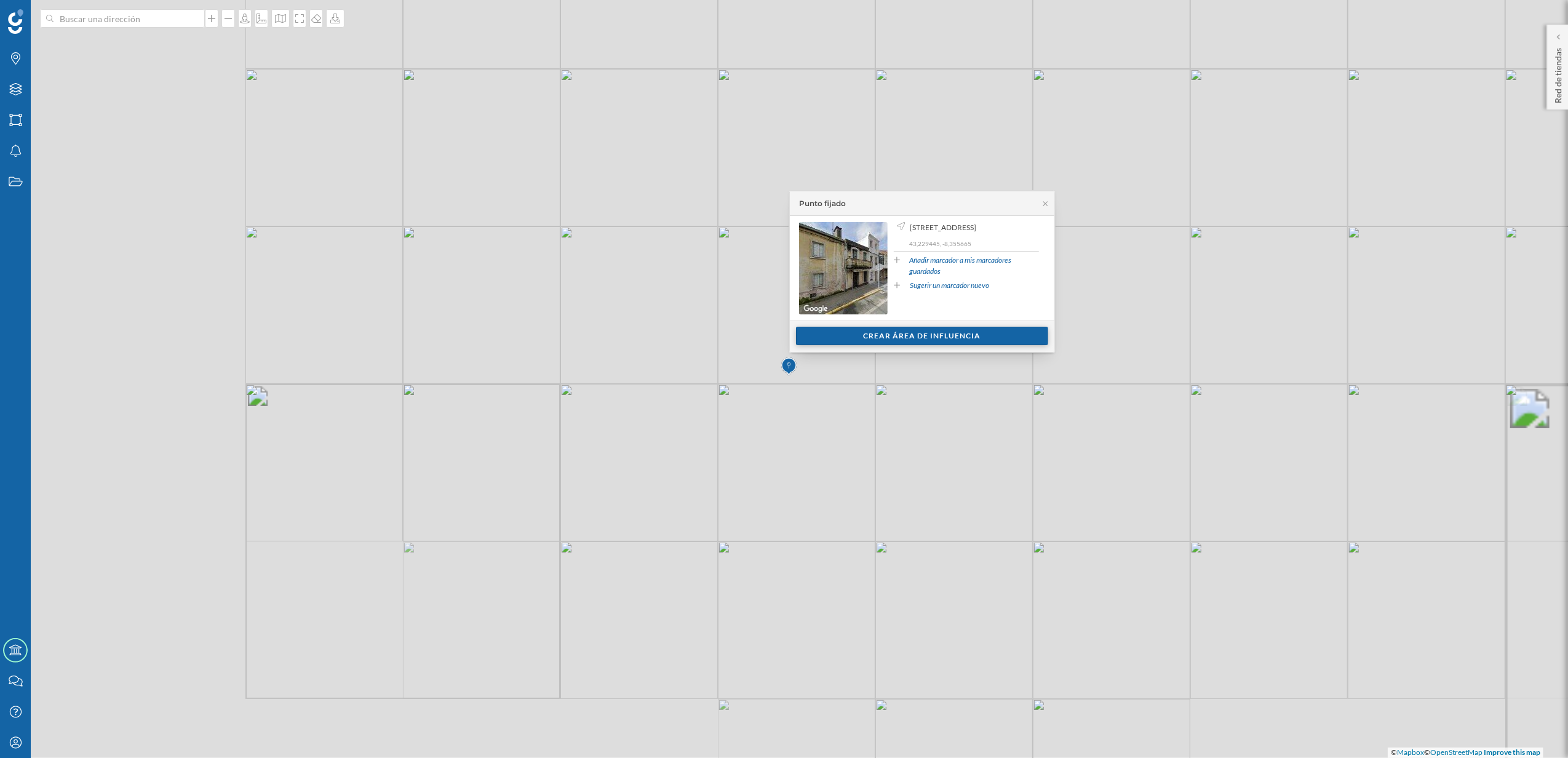
click at [861, 333] on div "Crear área de influencia" at bounding box center [922, 336] width 252 height 19
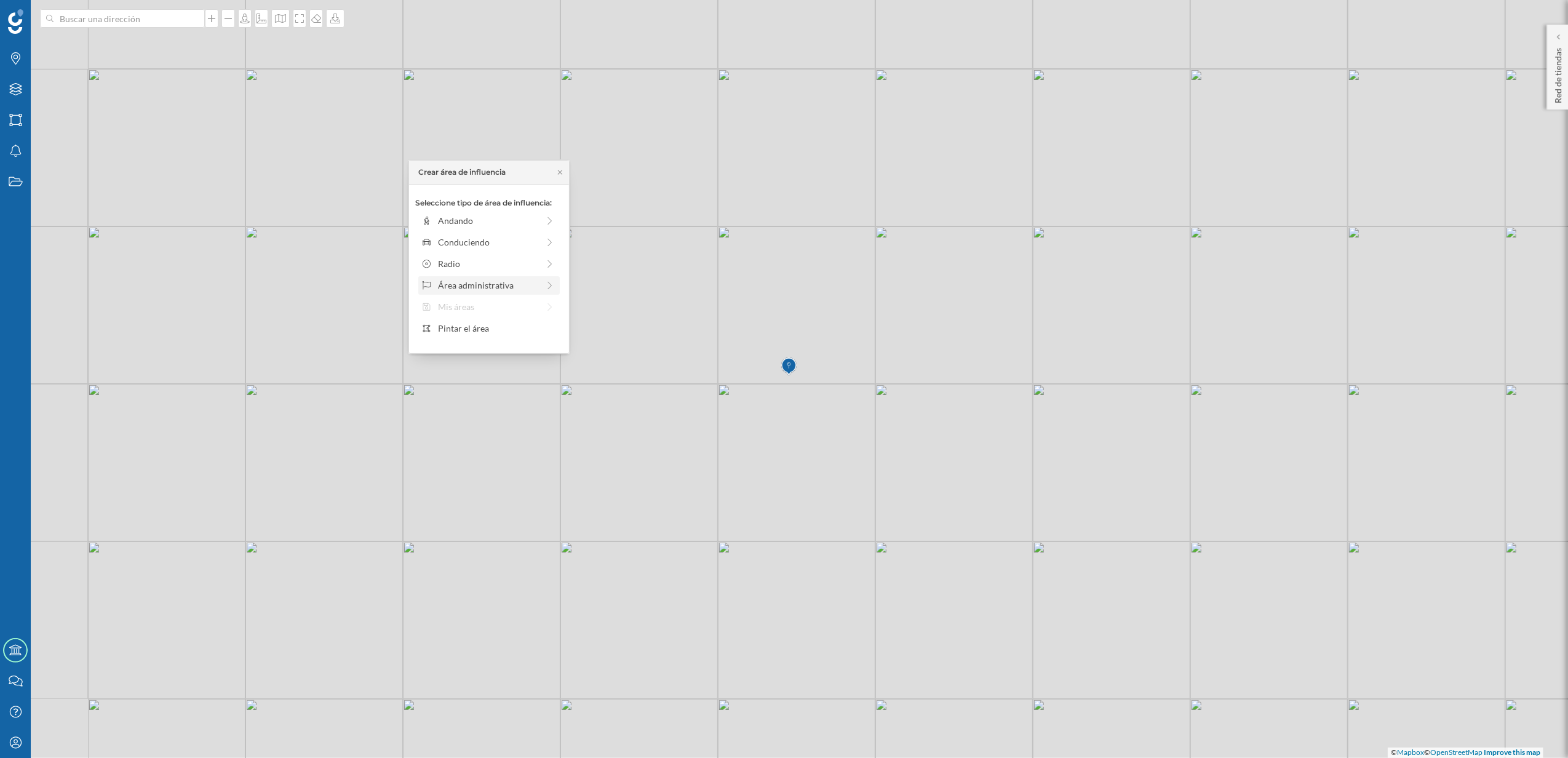
click at [514, 287] on div "Área administrativa" at bounding box center [488, 285] width 100 height 13
click at [485, 262] on div "Municipio" at bounding box center [498, 264] width 121 height 13
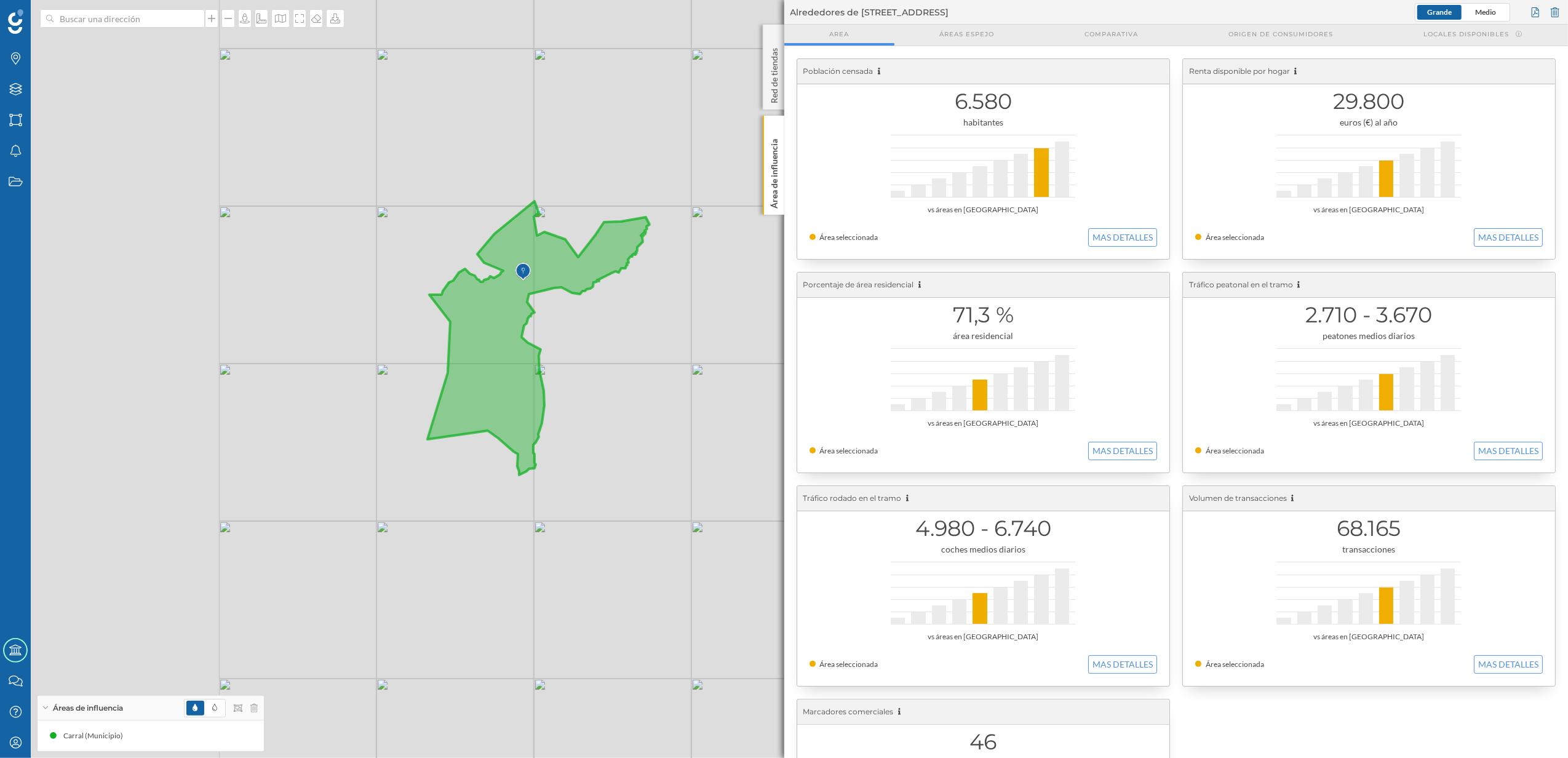
drag, startPoint x: 431, startPoint y: 336, endPoint x: 774, endPoint y: 357, distance: 343.6
click at [774, 357] on div "© Mapbox © OpenStreetMap Improve this map" at bounding box center [784, 379] width 1568 height 758
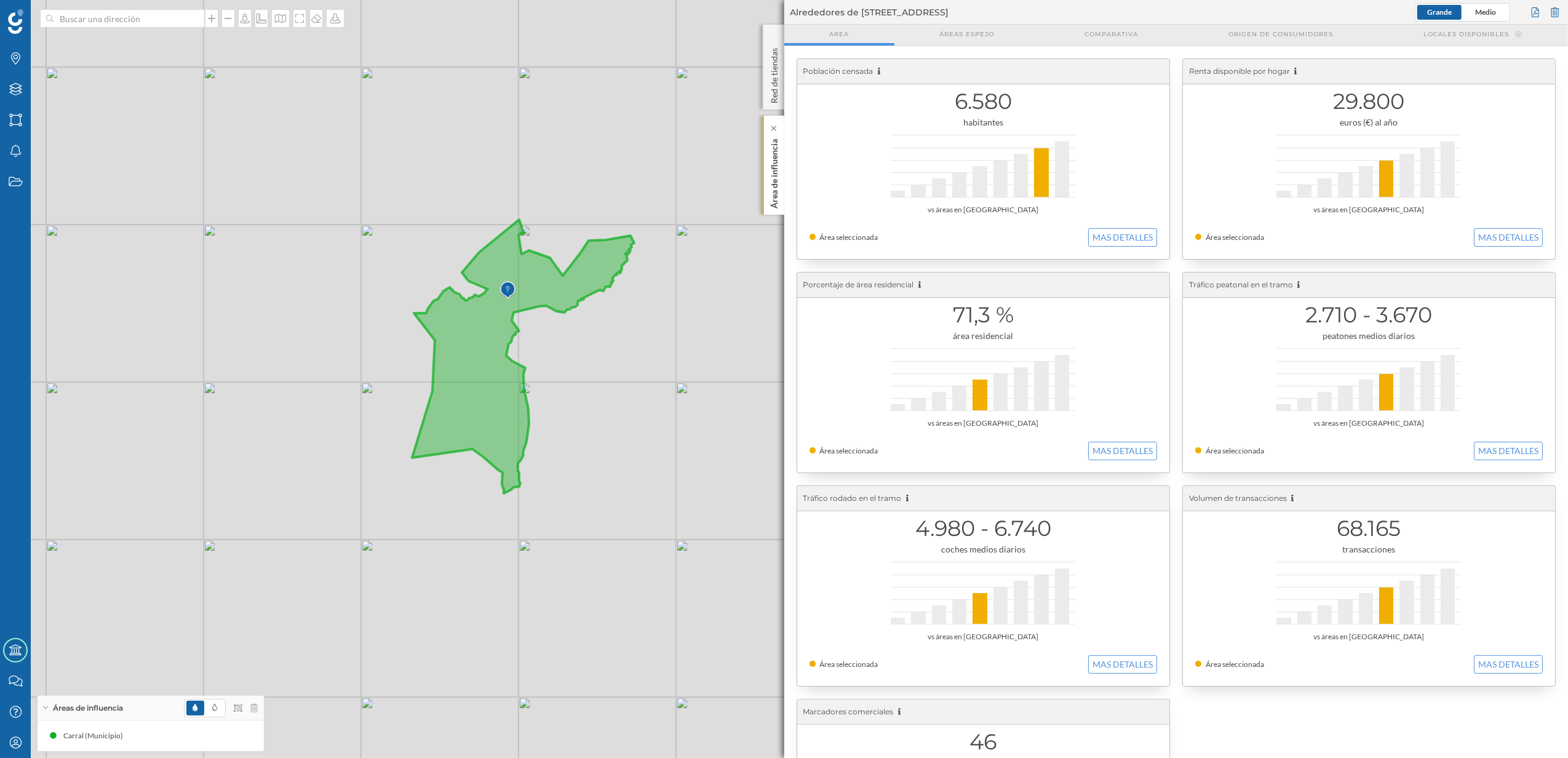
click at [775, 193] on p "Área de influencia" at bounding box center [774, 171] width 13 height 74
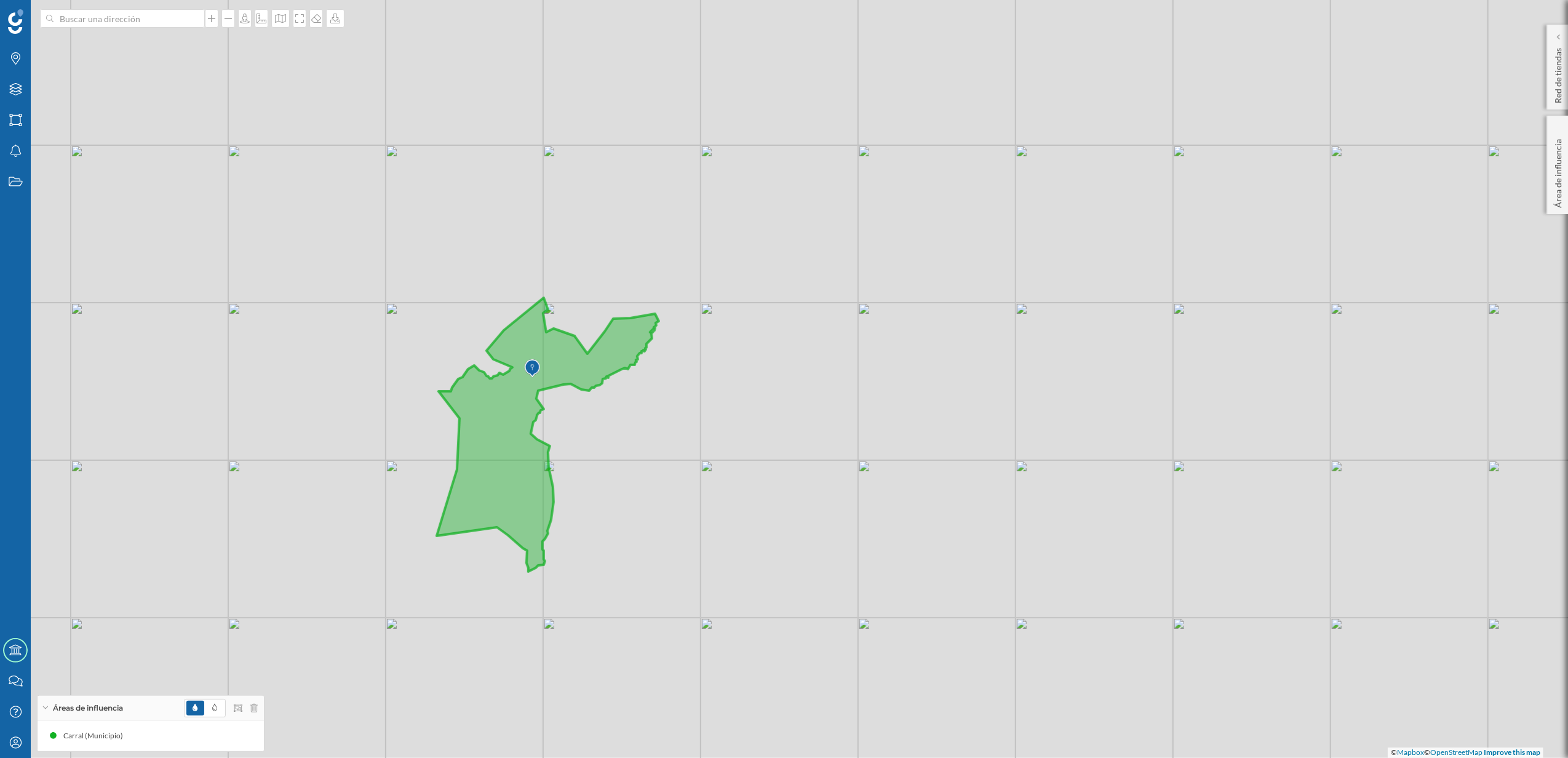
drag, startPoint x: 715, startPoint y: 337, endPoint x: 765, endPoint y: 405, distance: 84.4
click at [766, 412] on div "© Mapbox © OpenStreetMap Improve this map" at bounding box center [784, 379] width 1568 height 758
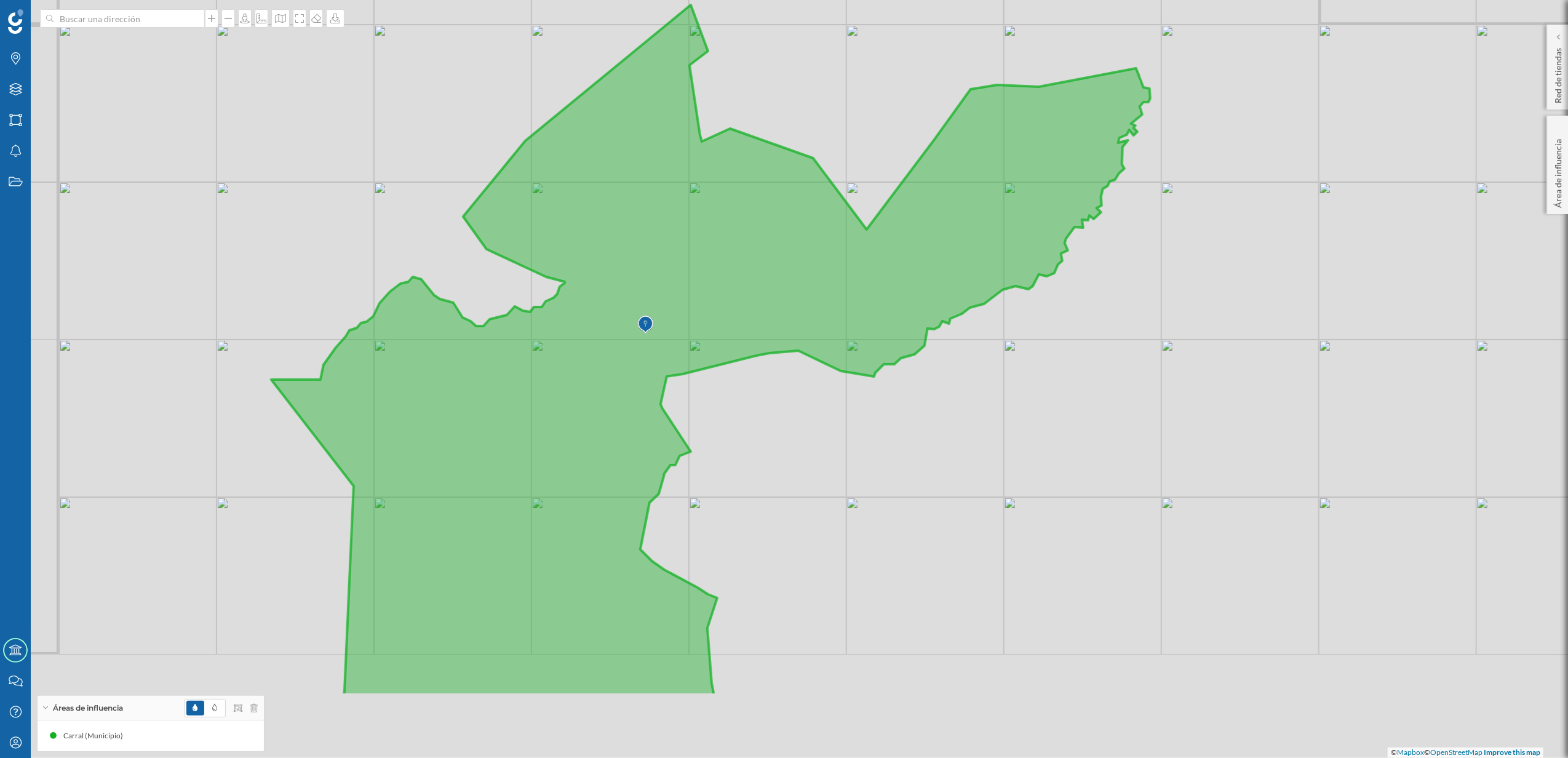
drag, startPoint x: 593, startPoint y: 313, endPoint x: 571, endPoint y: 153, distance: 161.5
click at [571, 153] on icon at bounding box center [711, 350] width 879 height 691
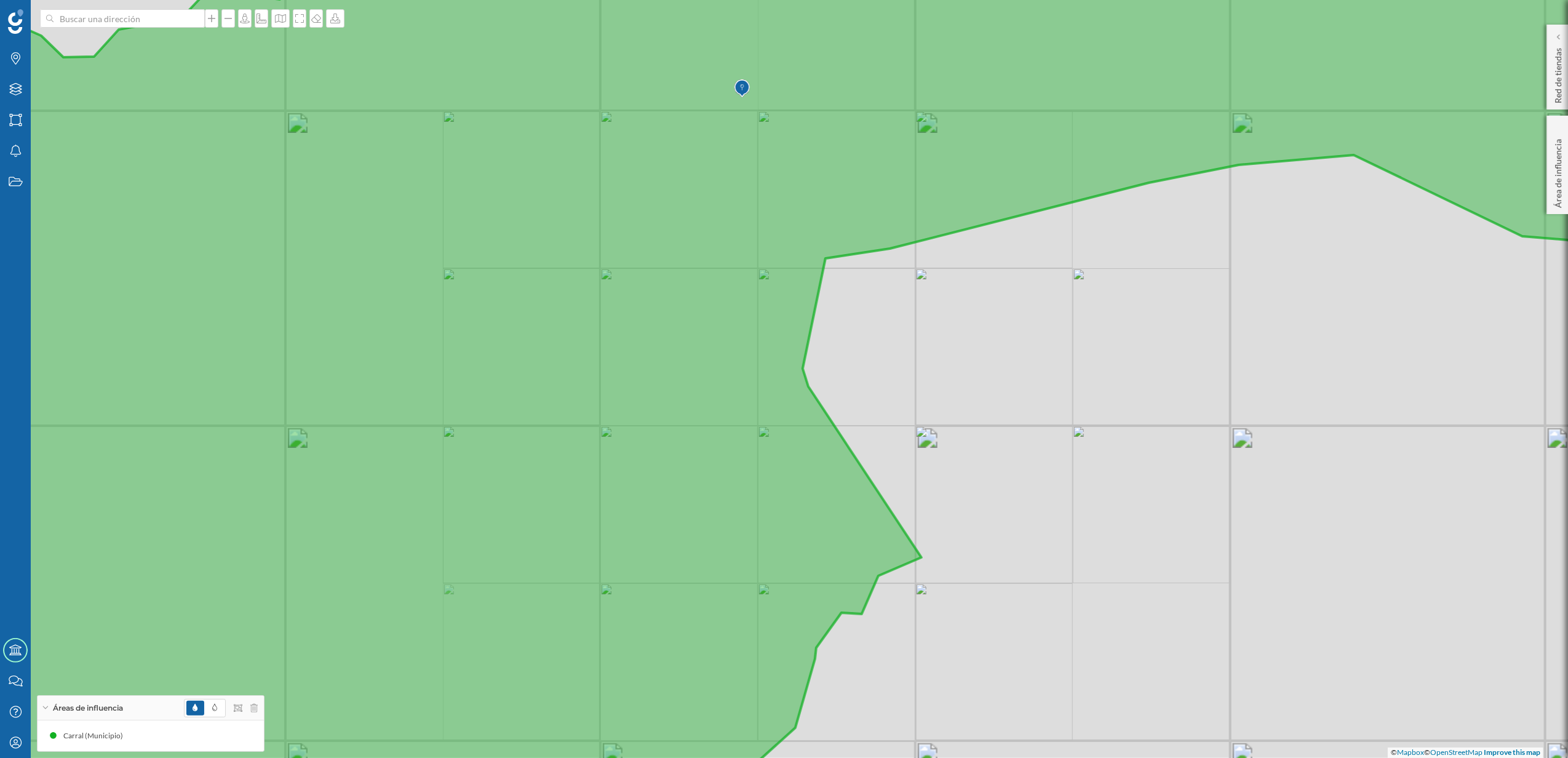
drag, startPoint x: 863, startPoint y: 212, endPoint x: 737, endPoint y: 392, distance: 219.7
click at [737, 392] on icon at bounding box center [778, 386] width 1887 height 915
